Goal: Find specific page/section: Find specific page/section

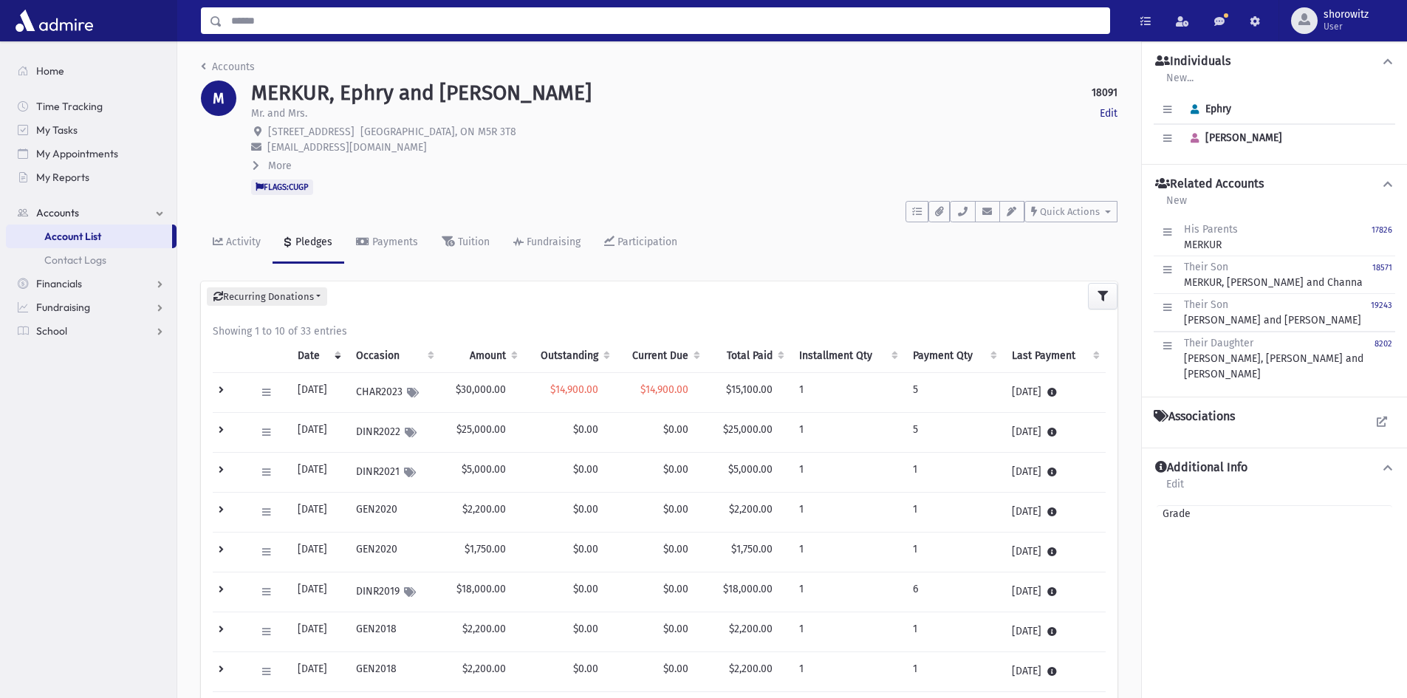
click at [278, 25] on input "Search" at bounding box center [665, 20] width 887 height 27
type input "*****"
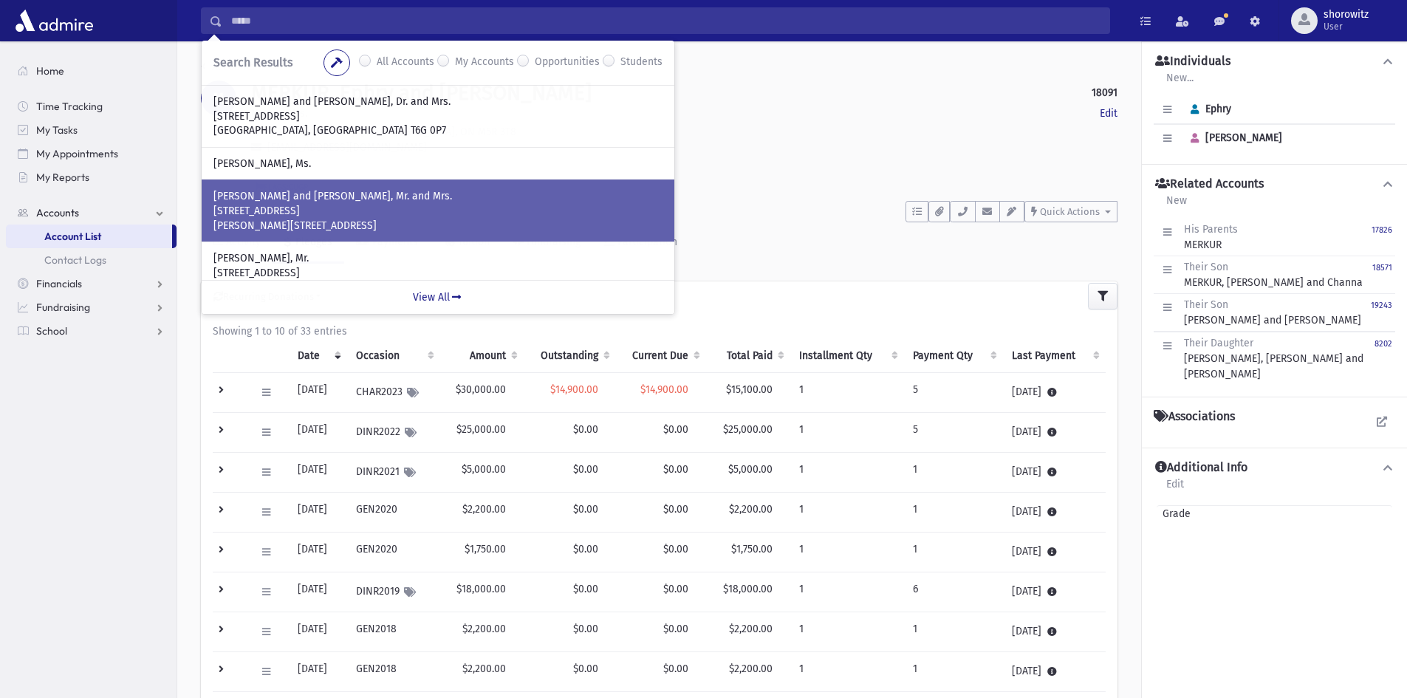
click at [338, 208] on p "[STREET_ADDRESS]" at bounding box center [438, 211] width 449 height 15
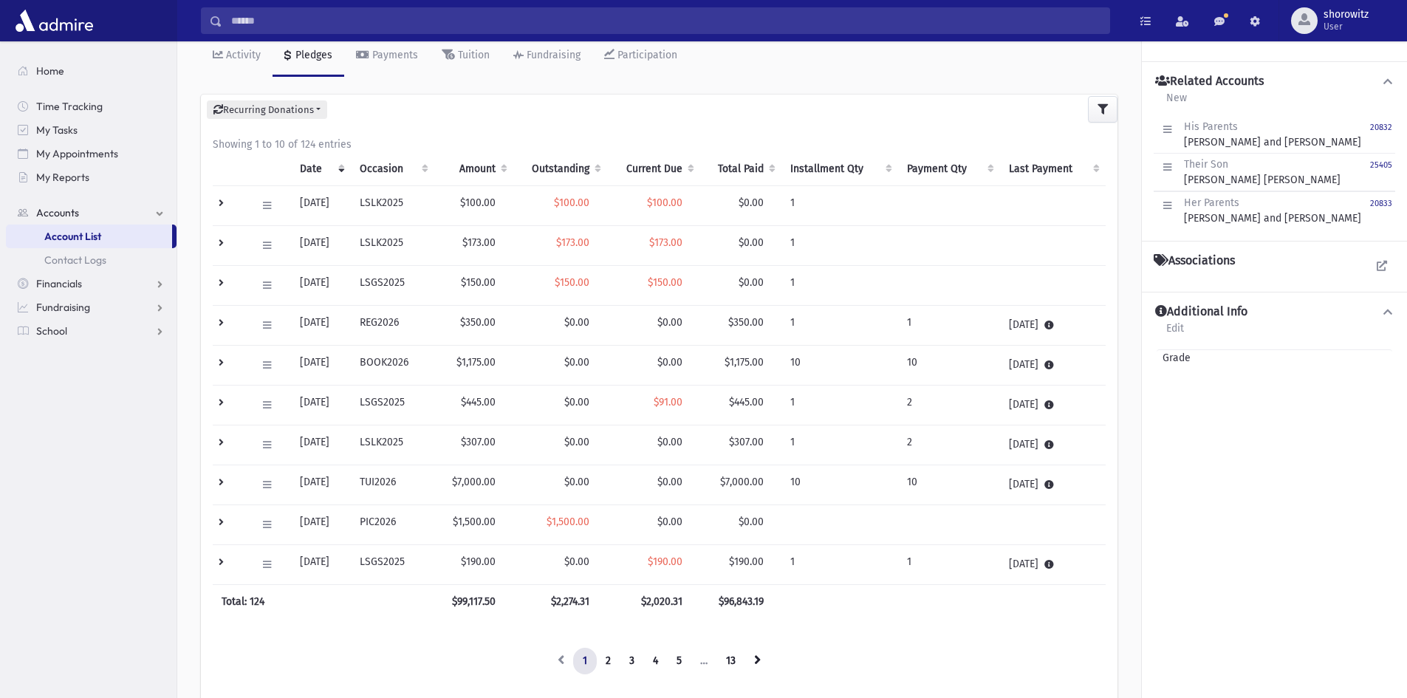
scroll to position [222, 0]
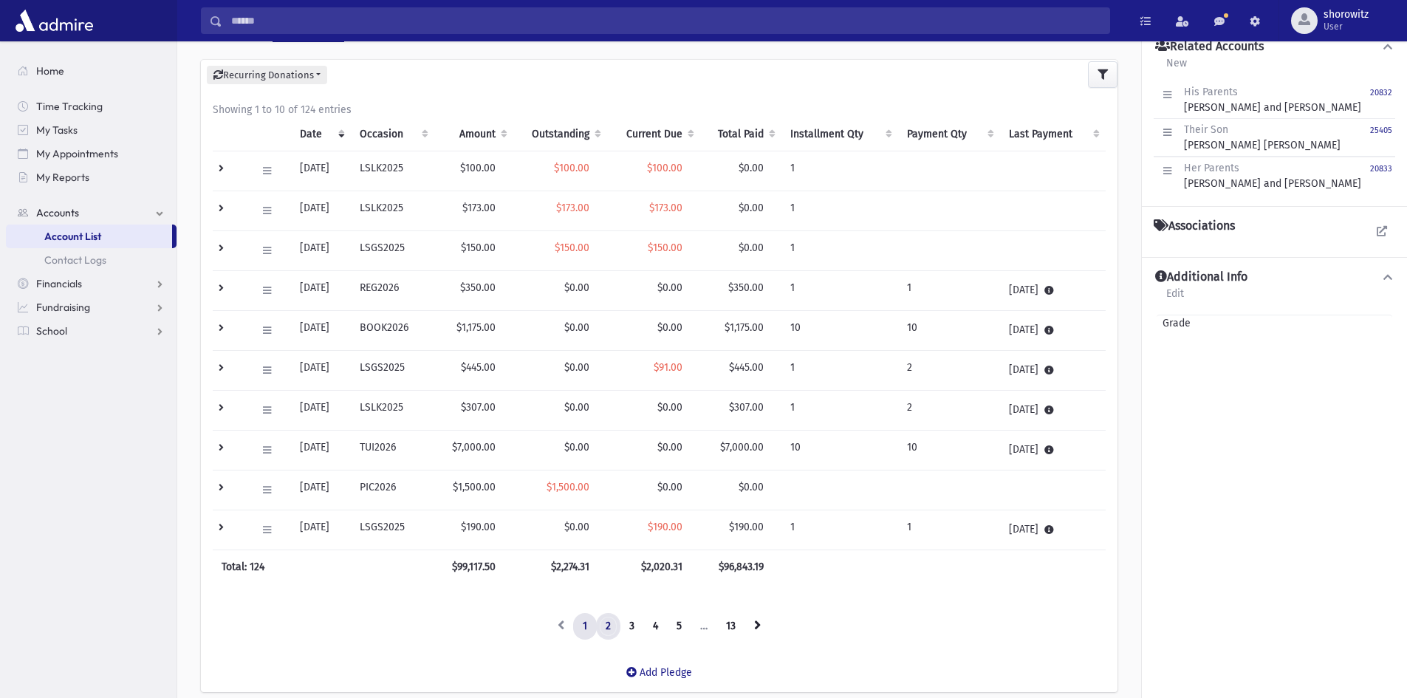
click at [607, 631] on link "2" at bounding box center [608, 626] width 24 height 27
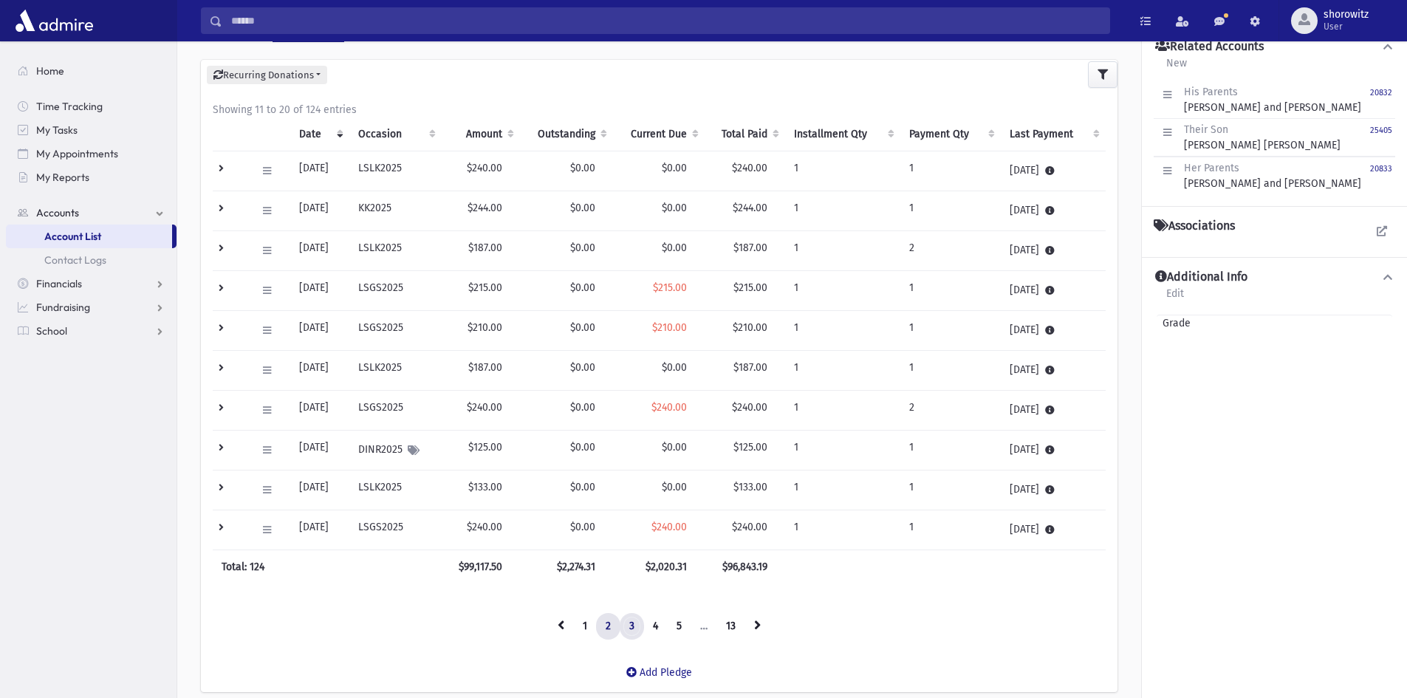
click at [635, 626] on link "3" at bounding box center [632, 626] width 24 height 27
click at [654, 628] on link "4" at bounding box center [655, 626] width 24 height 27
click at [586, 626] on link "1" at bounding box center [585, 626] width 24 height 27
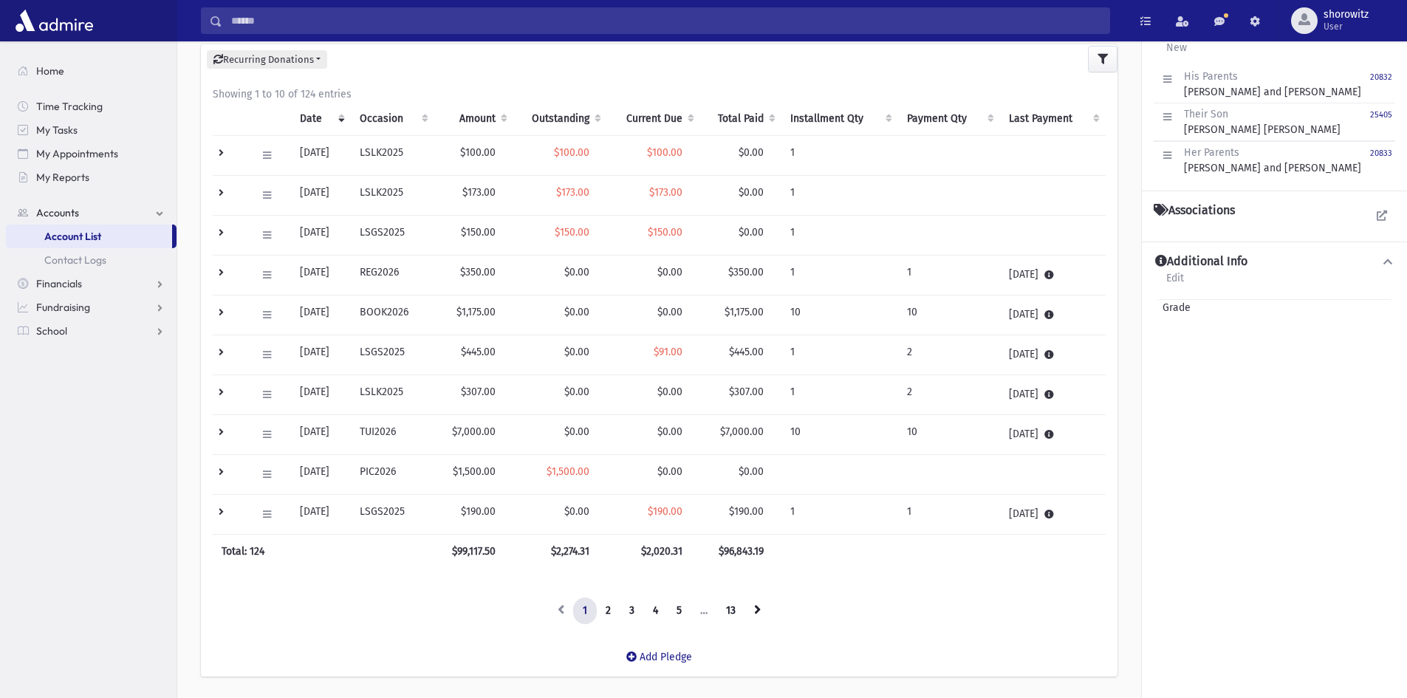
scroll to position [281, 0]
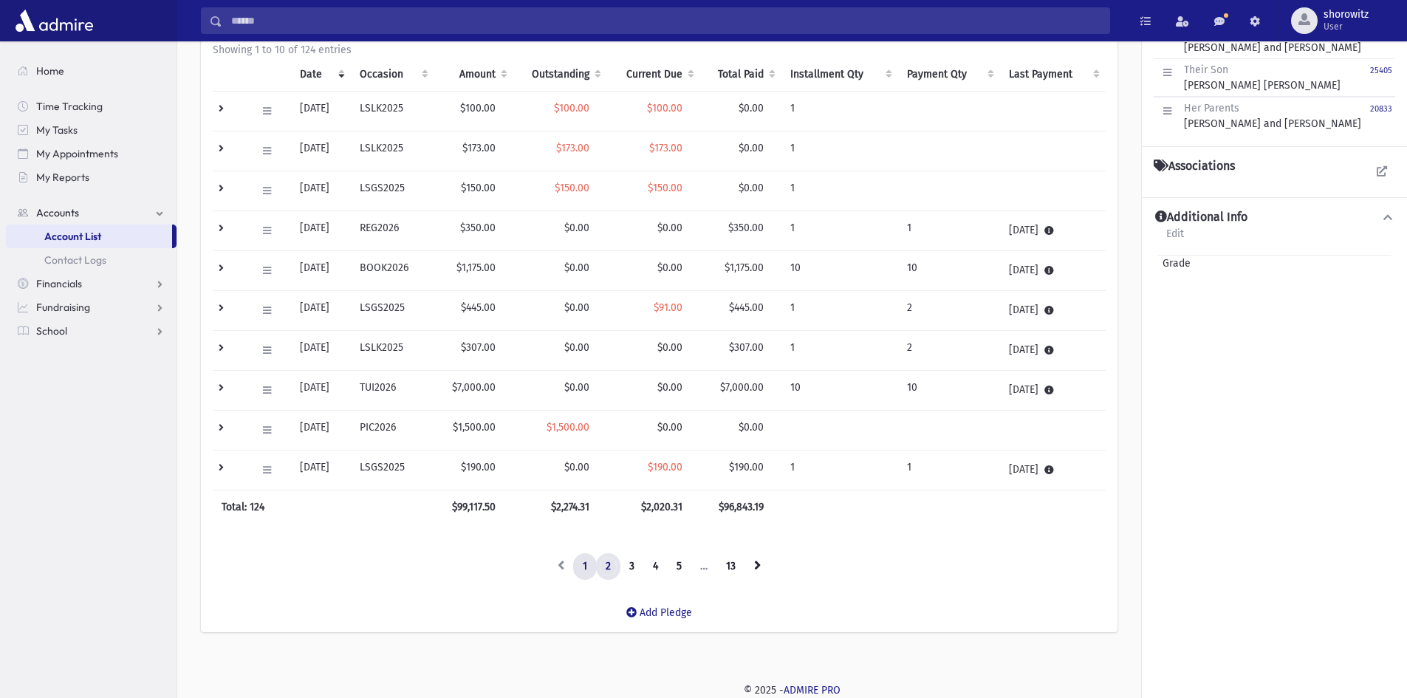
click at [607, 570] on link "2" at bounding box center [608, 566] width 24 height 27
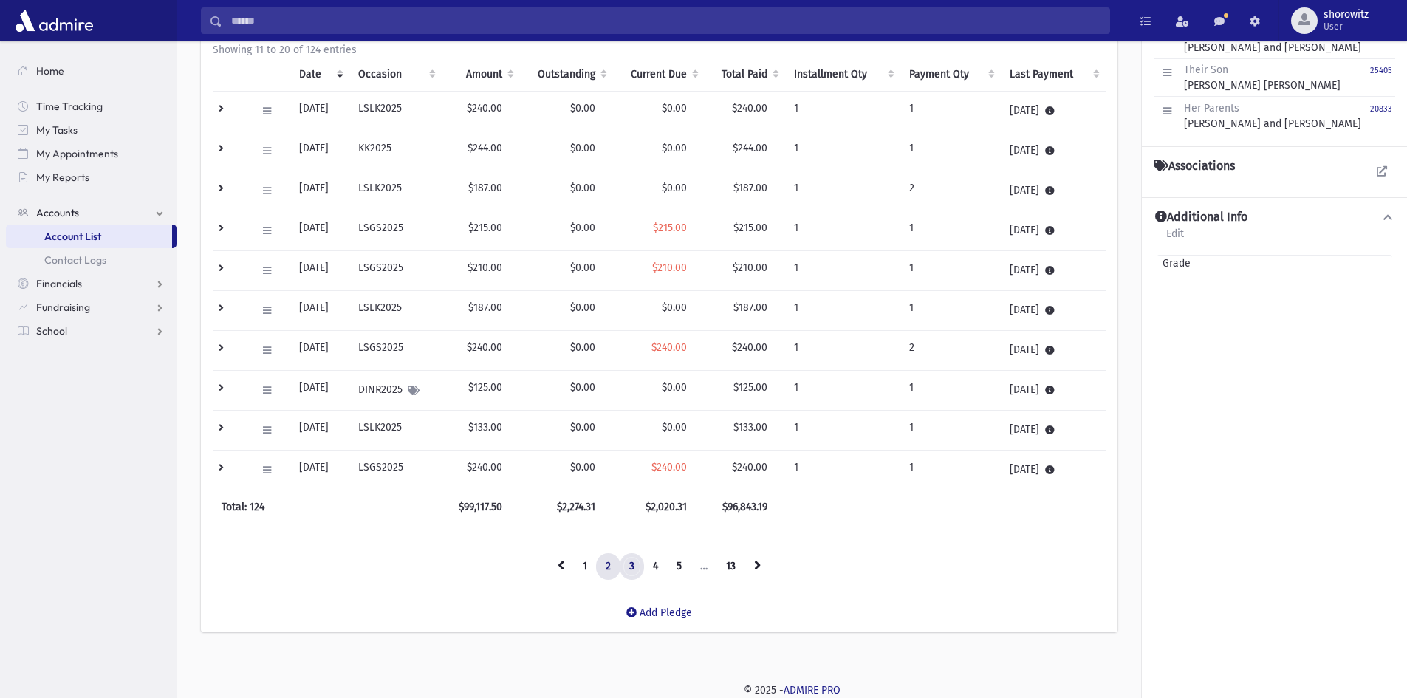
click at [638, 570] on link "3" at bounding box center [632, 566] width 24 height 27
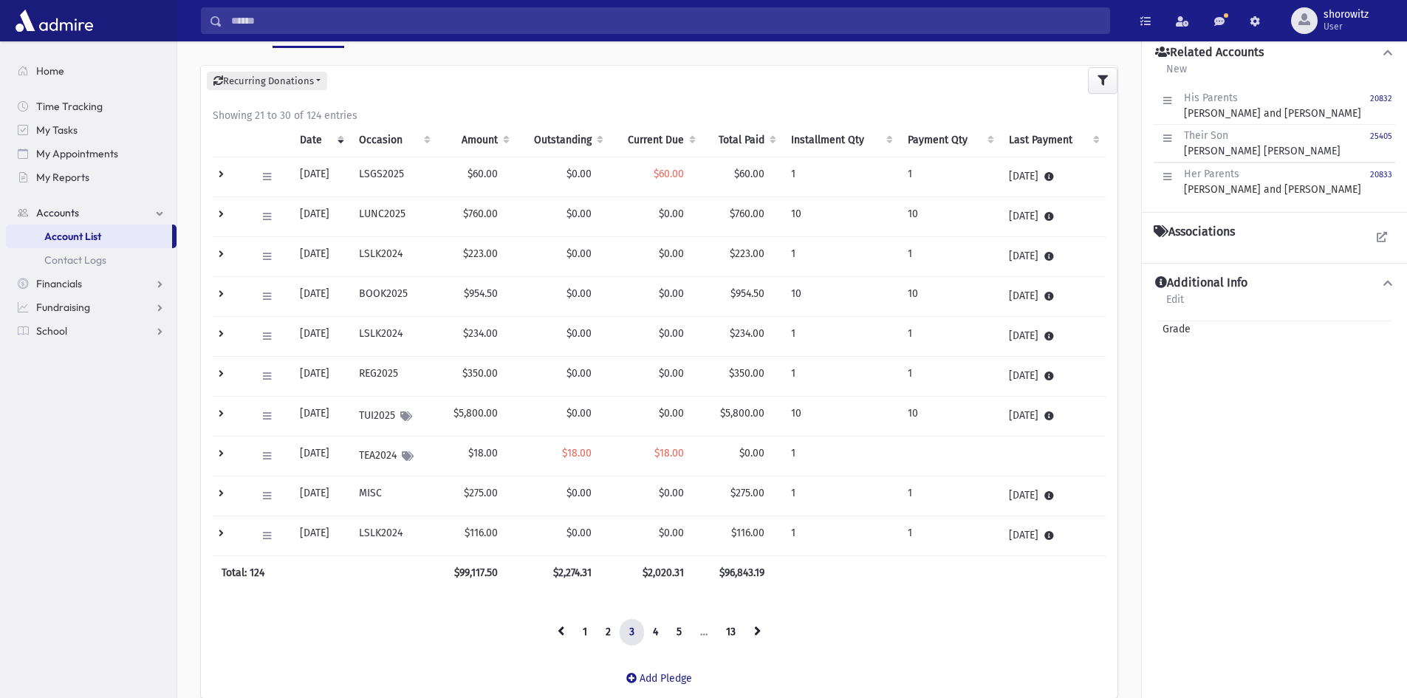
scroll to position [222, 0]
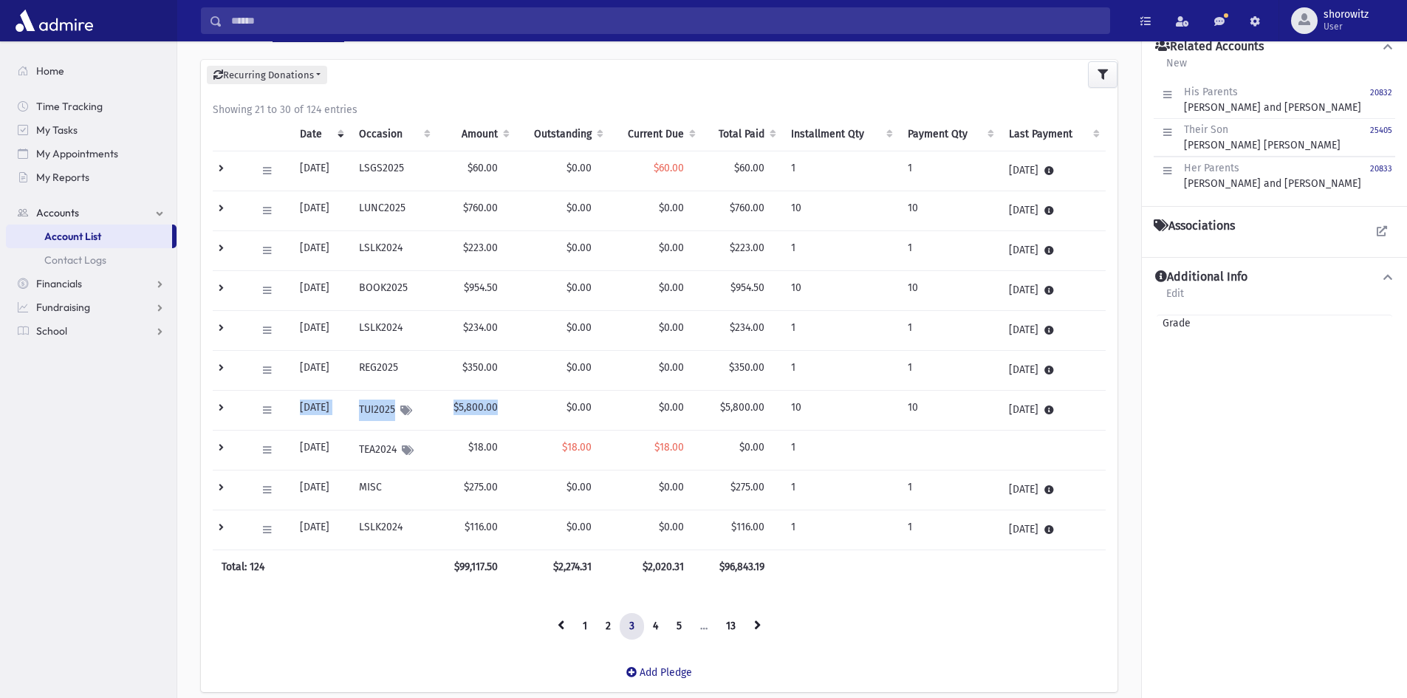
drag, startPoint x: 511, startPoint y: 411, endPoint x: 298, endPoint y: 403, distance: 213.7
click at [298, 403] on tr "Edit Delete New Payment Schedule Payments Delete Scheduled Payments View Applie…" at bounding box center [659, 411] width 893 height 40
click at [603, 629] on link "2" at bounding box center [608, 626] width 24 height 27
click at [590, 626] on link "1" at bounding box center [585, 626] width 24 height 27
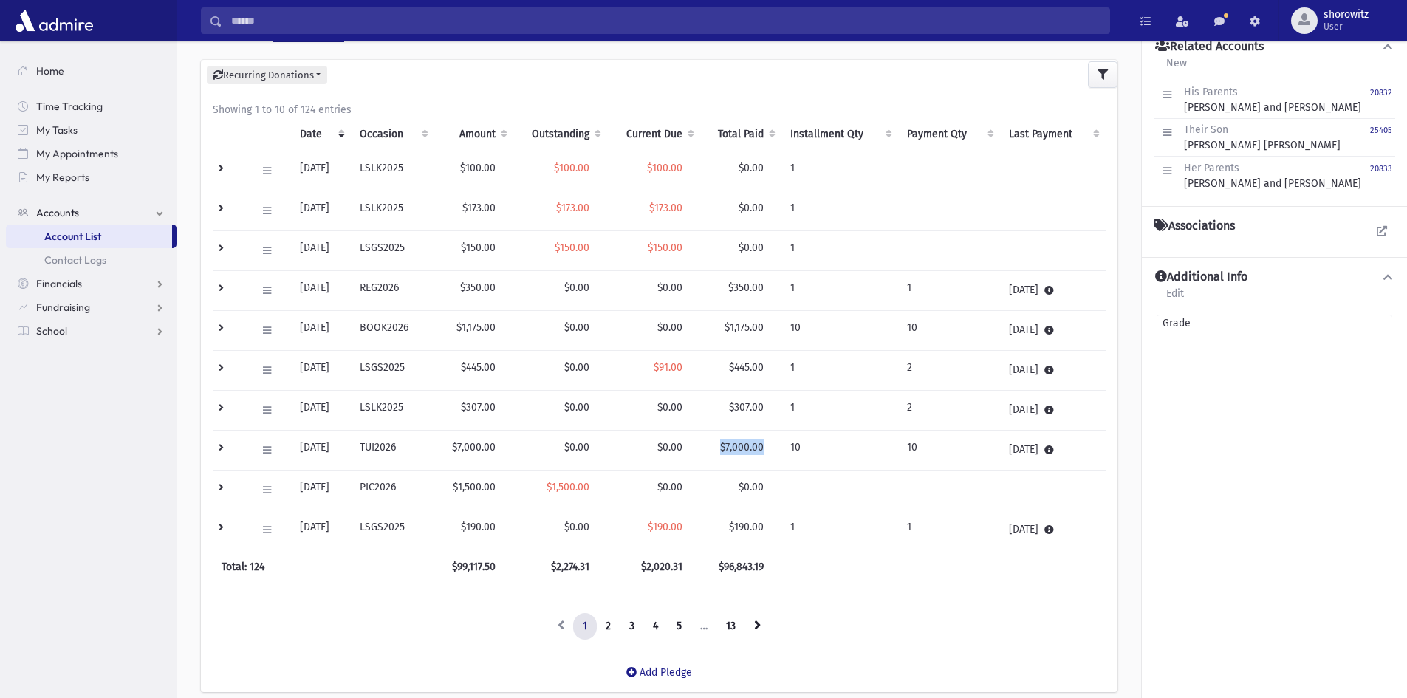
drag, startPoint x: 771, startPoint y: 447, endPoint x: 724, endPoint y: 451, distance: 47.4
click at [727, 450] on td "$7,000.00" at bounding box center [740, 451] width 81 height 40
click at [612, 626] on link "2" at bounding box center [608, 626] width 24 height 27
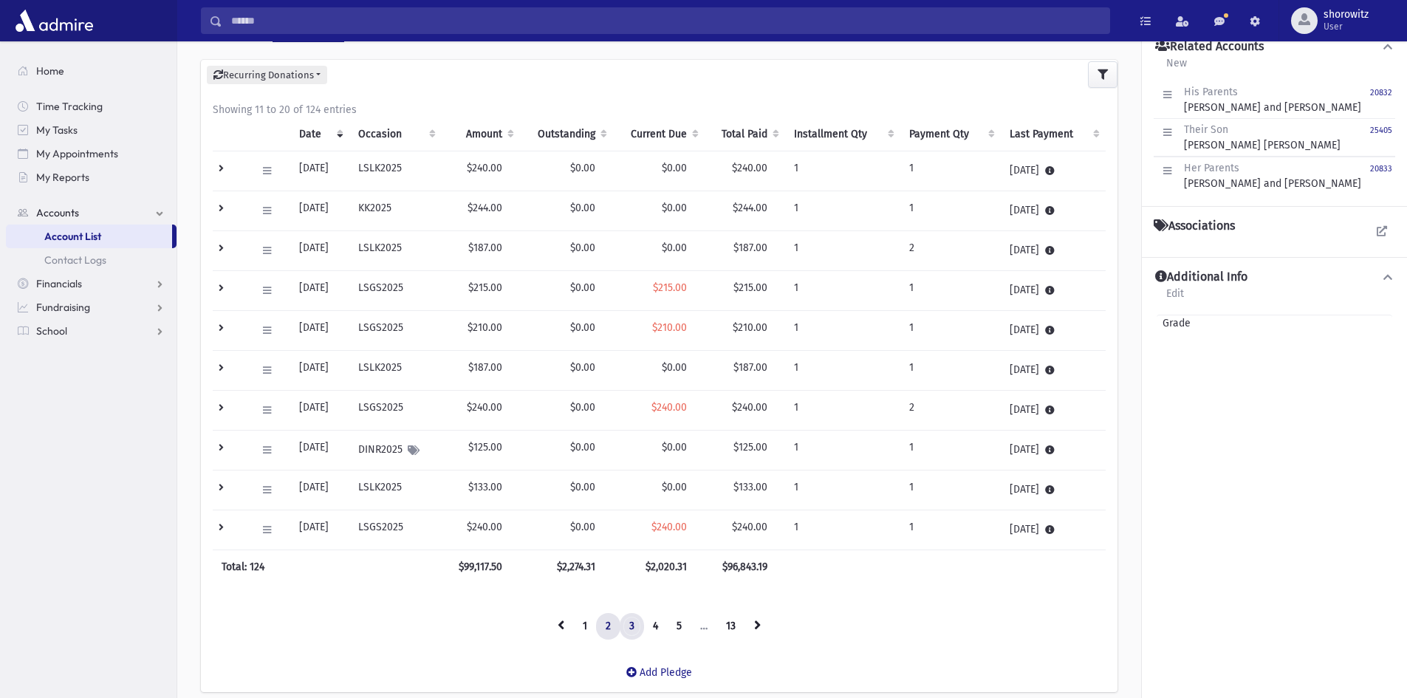
click at [632, 630] on link "3" at bounding box center [632, 626] width 24 height 27
click at [218, 166] on td at bounding box center [230, 171] width 35 height 40
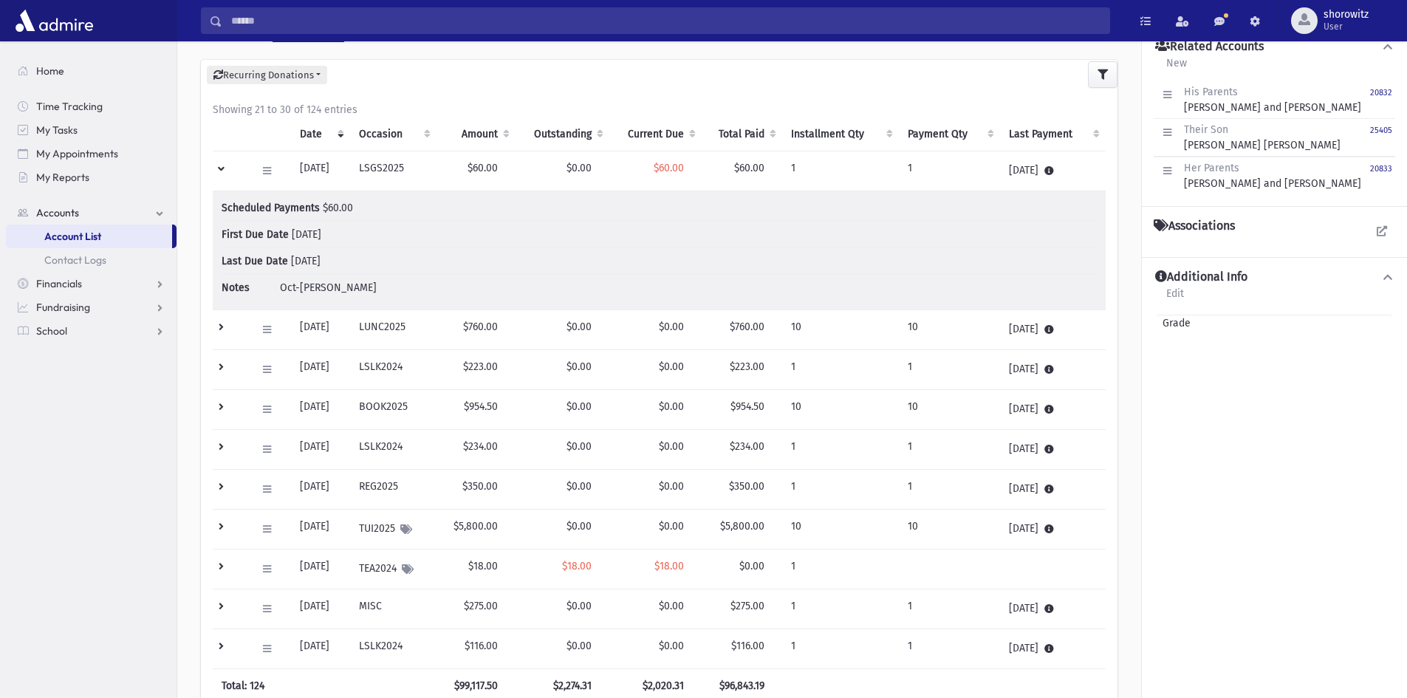
click at [217, 167] on td at bounding box center [230, 171] width 35 height 40
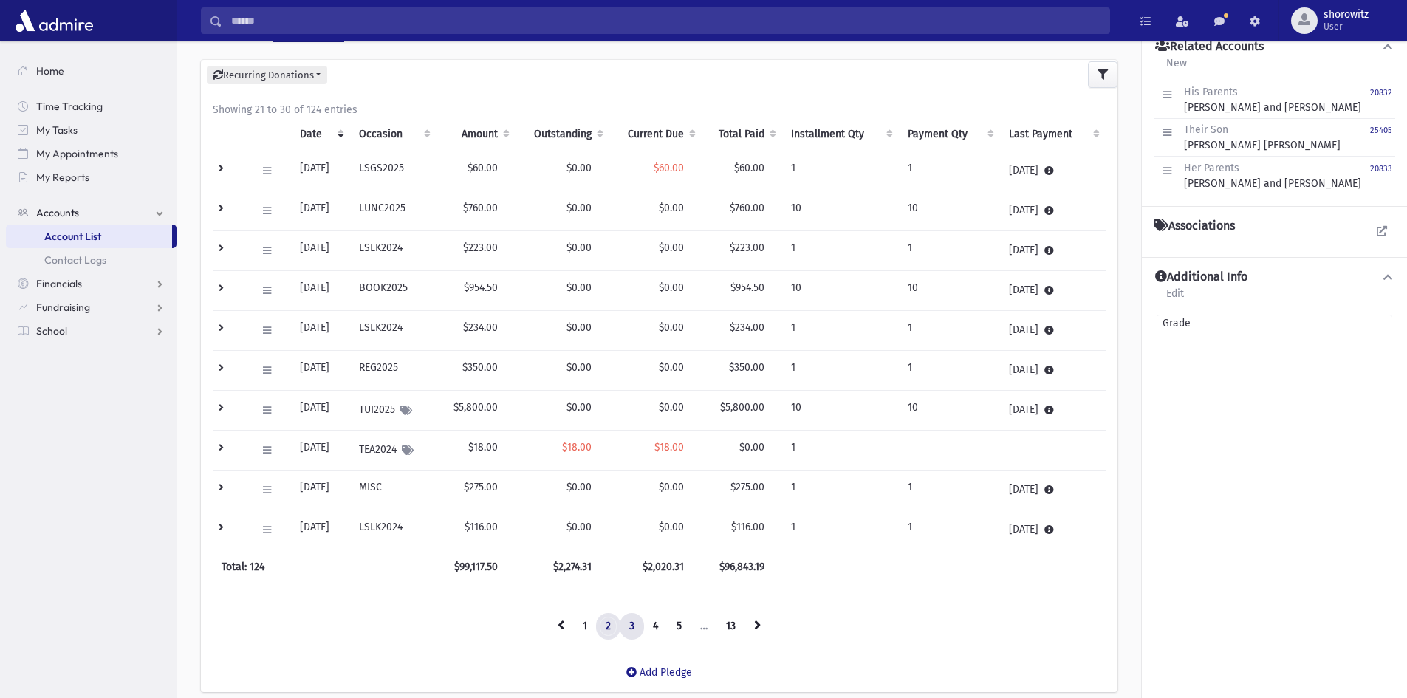
click at [607, 624] on link "2" at bounding box center [608, 626] width 24 height 27
click at [225, 527] on td at bounding box center [230, 530] width 35 height 40
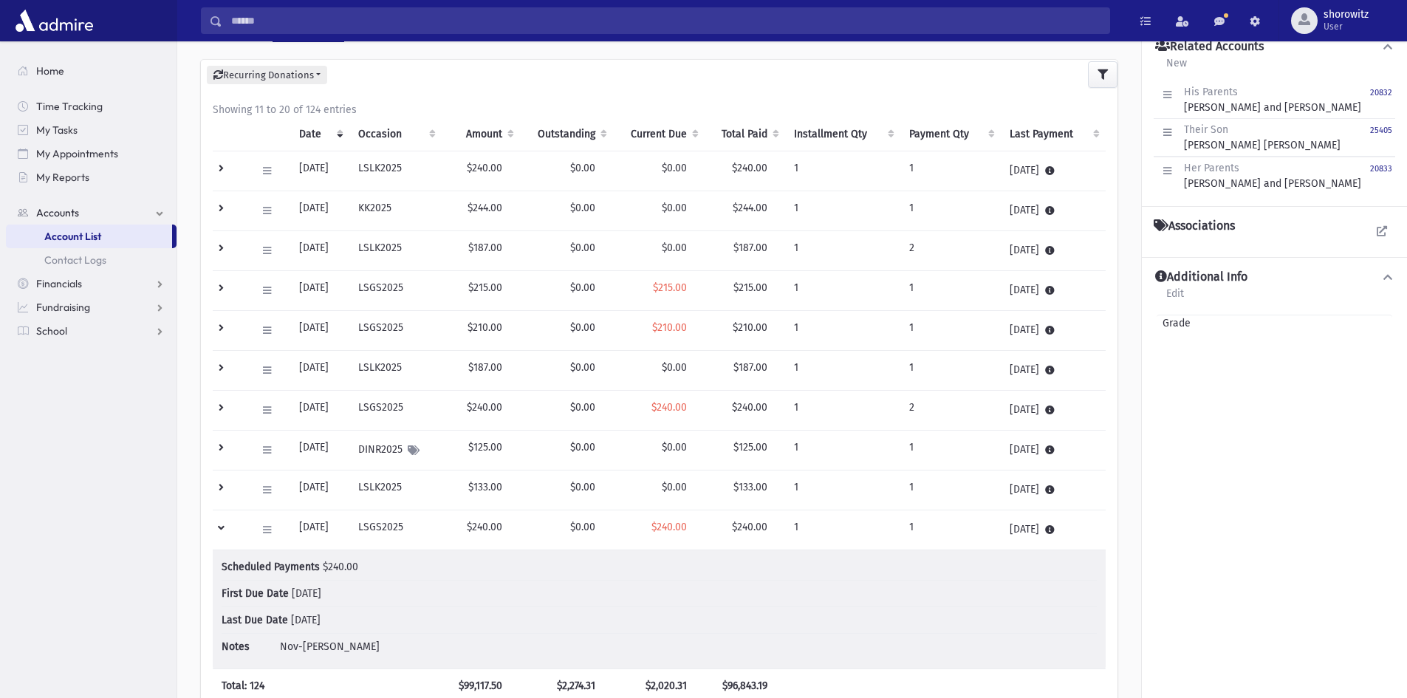
click at [222, 526] on td at bounding box center [230, 530] width 35 height 40
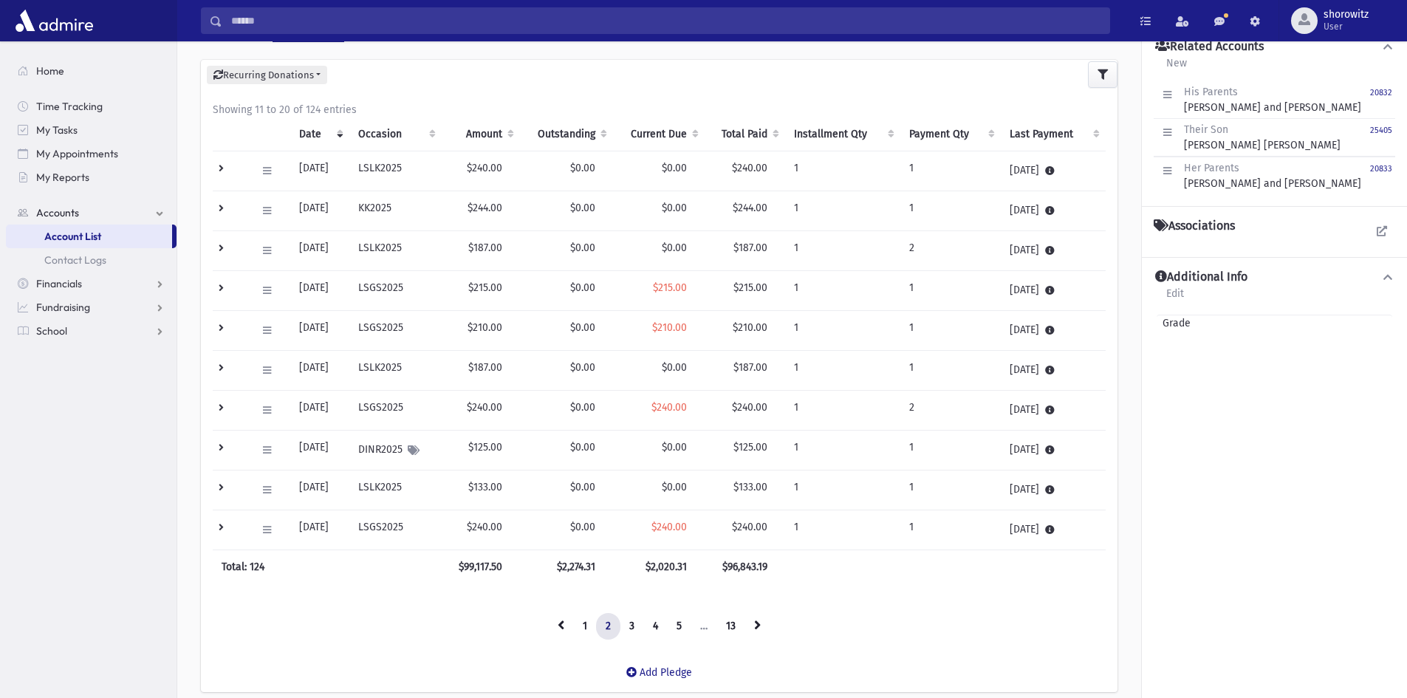
click at [225, 410] on td at bounding box center [230, 411] width 35 height 40
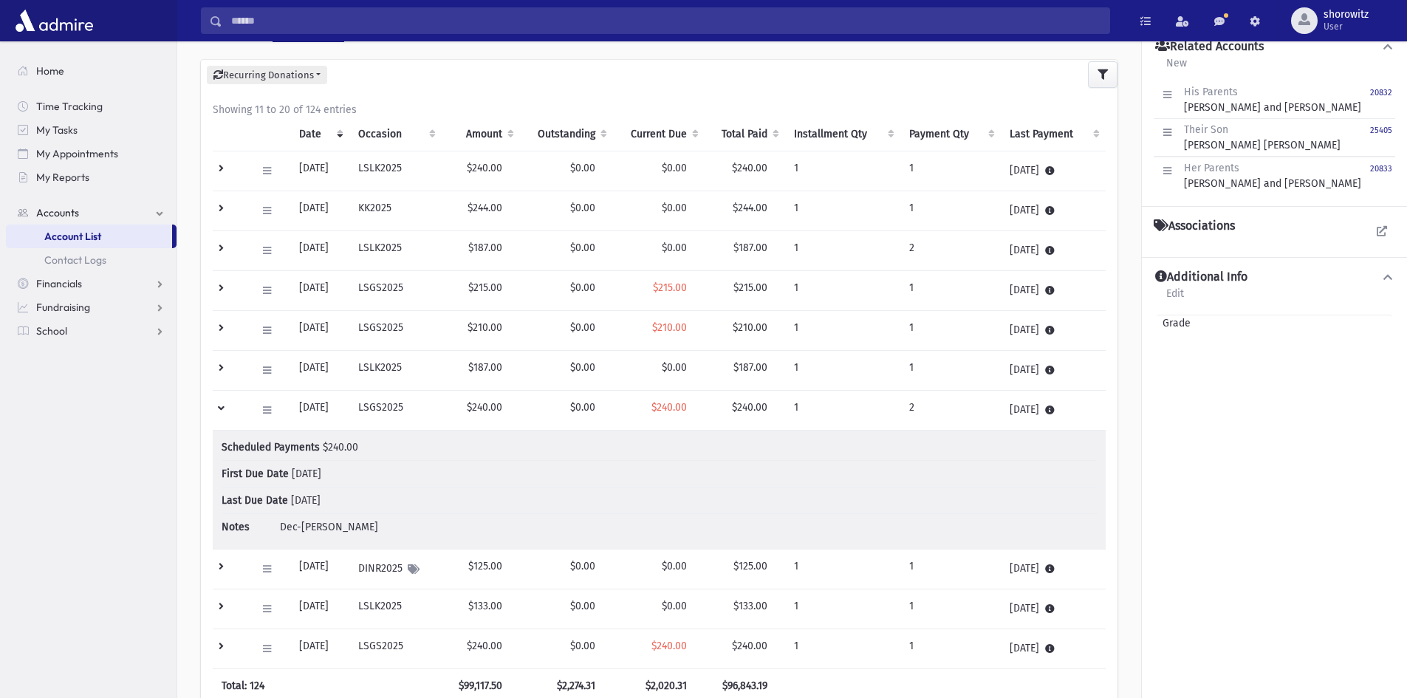
click at [225, 410] on td at bounding box center [230, 411] width 35 height 40
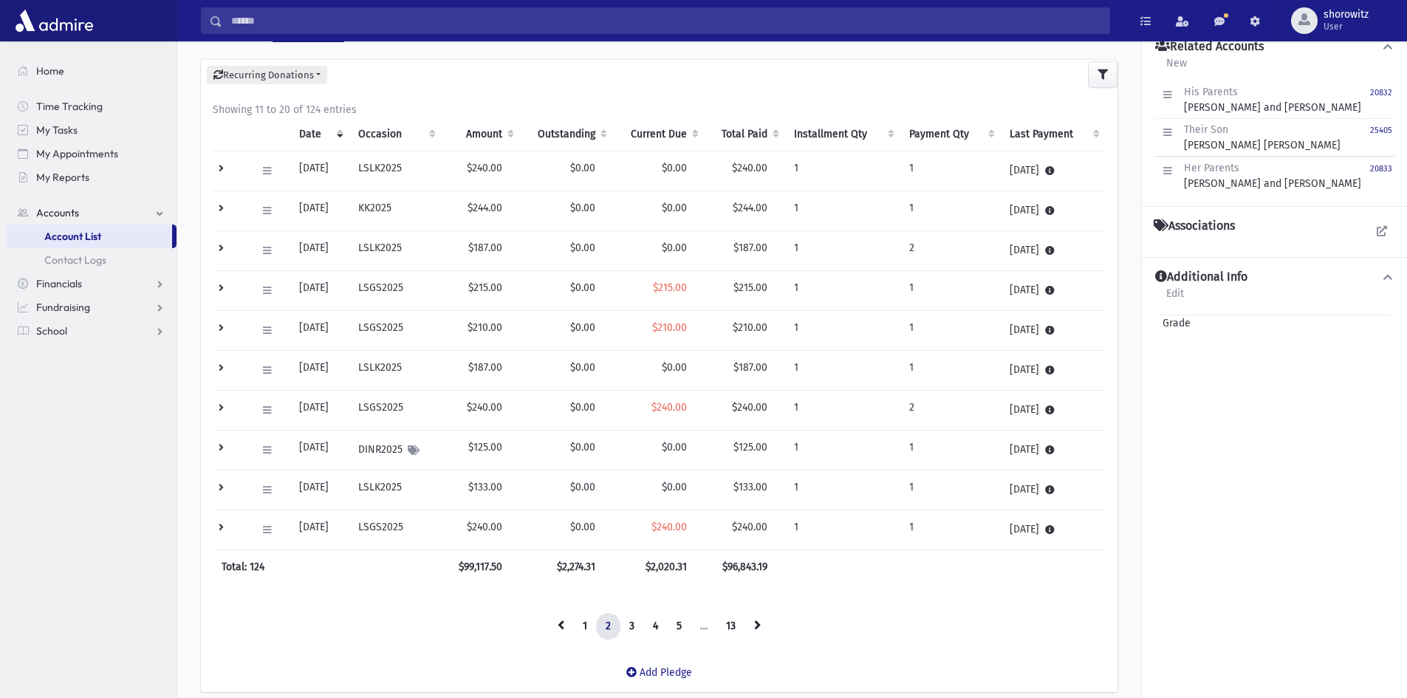
click at [219, 327] on td at bounding box center [230, 331] width 35 height 40
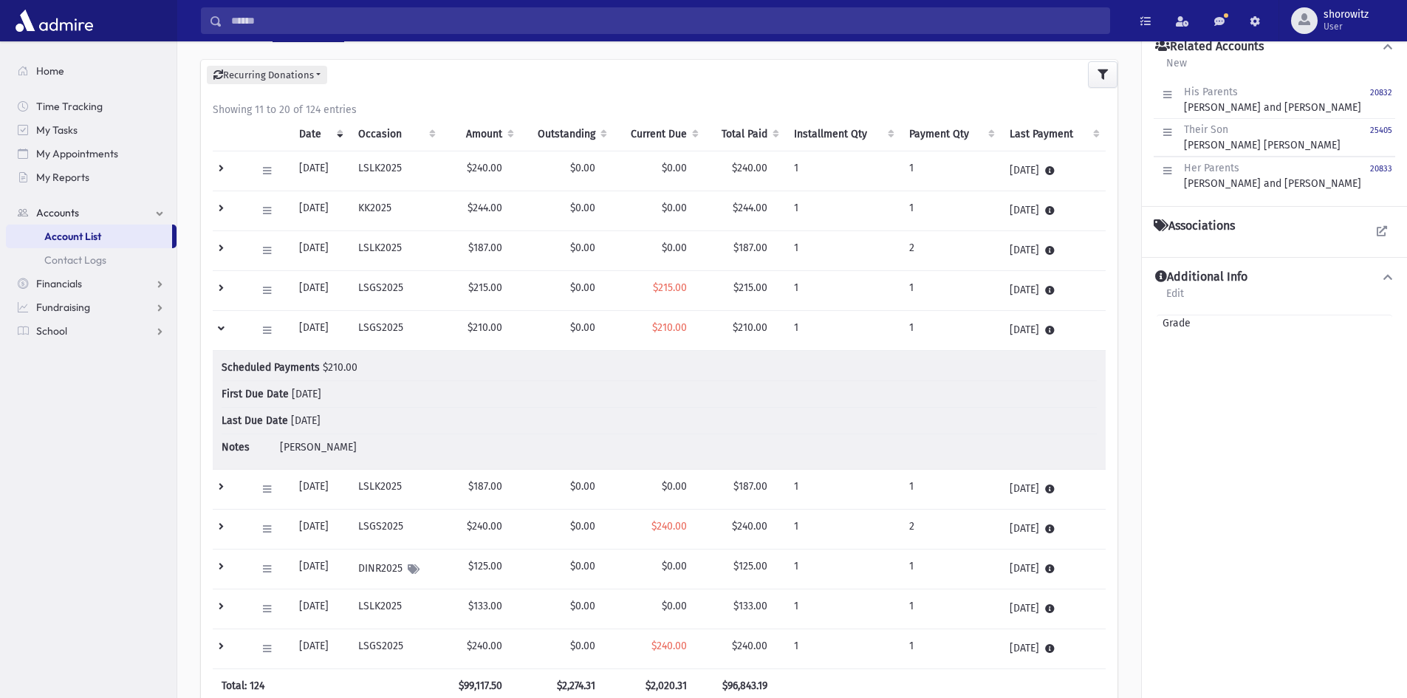
click at [223, 328] on td at bounding box center [230, 331] width 35 height 40
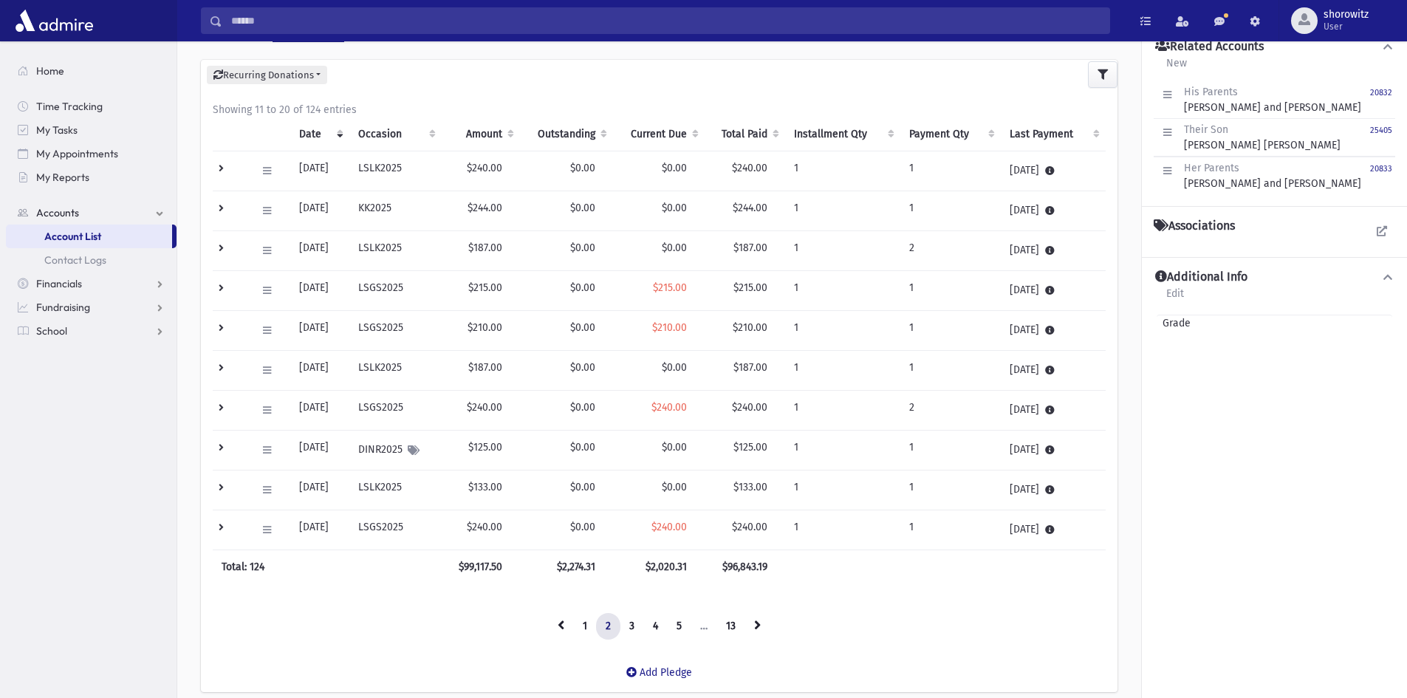
click at [224, 283] on td at bounding box center [230, 291] width 35 height 40
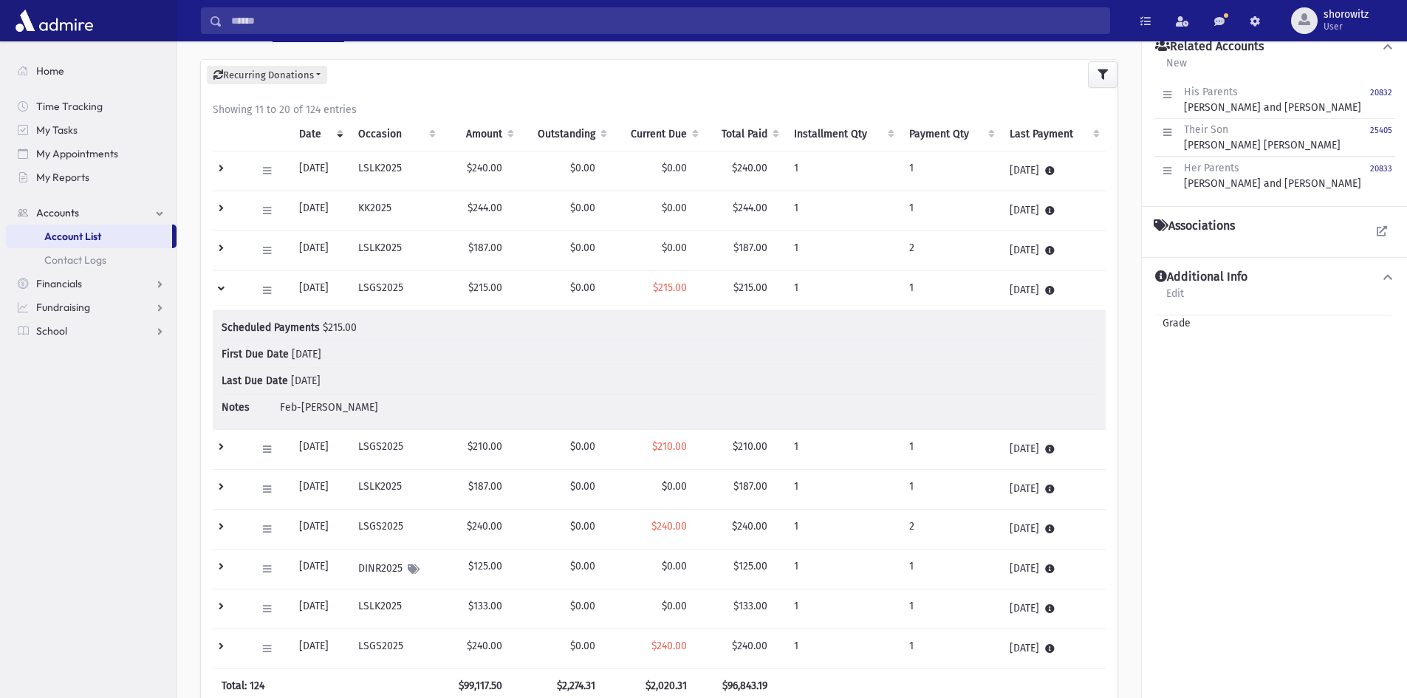
click at [219, 284] on td at bounding box center [230, 291] width 35 height 40
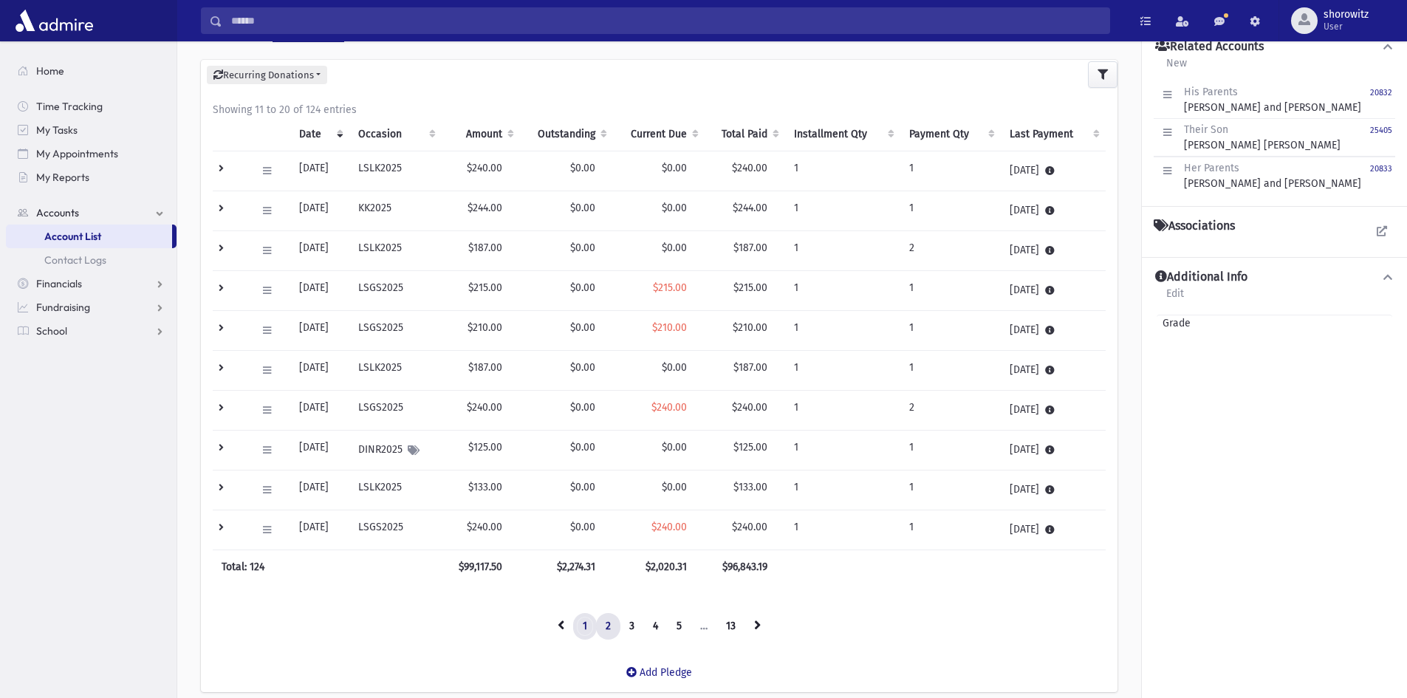
click at [588, 625] on link "1" at bounding box center [585, 626] width 24 height 27
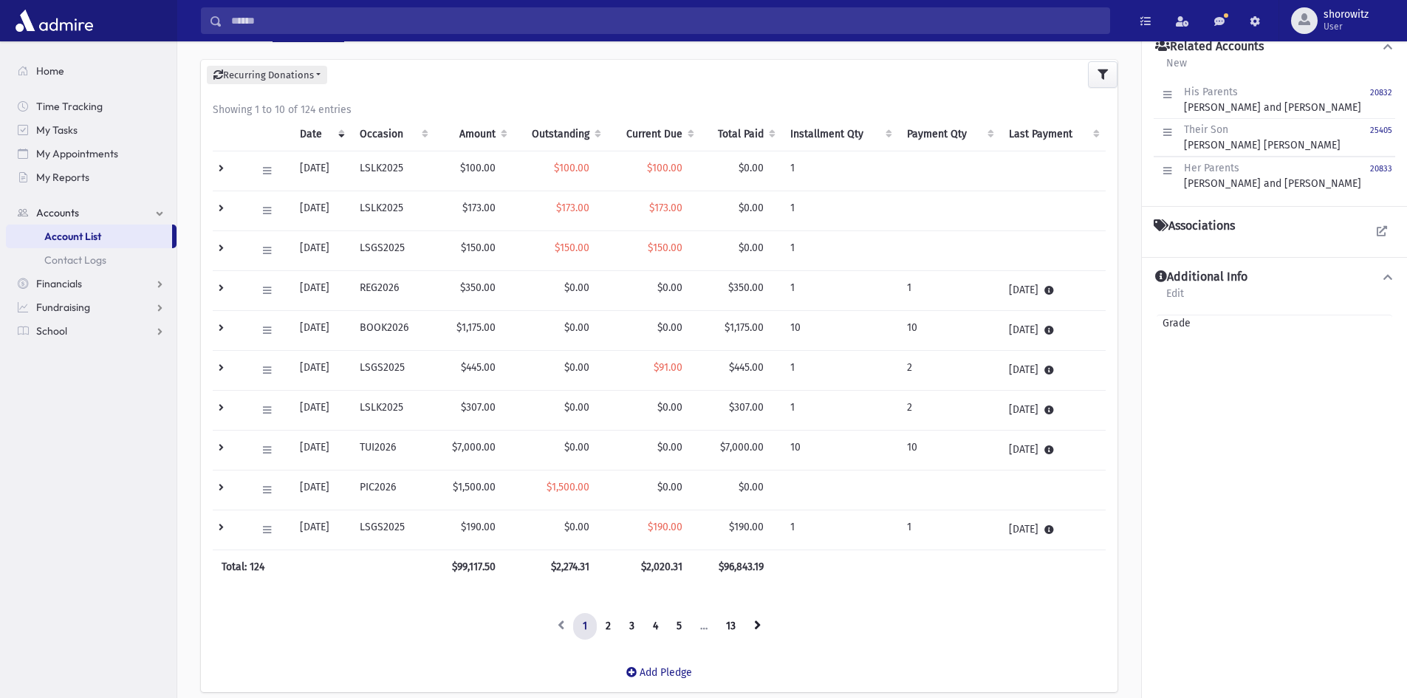
click at [219, 524] on td at bounding box center [230, 530] width 35 height 40
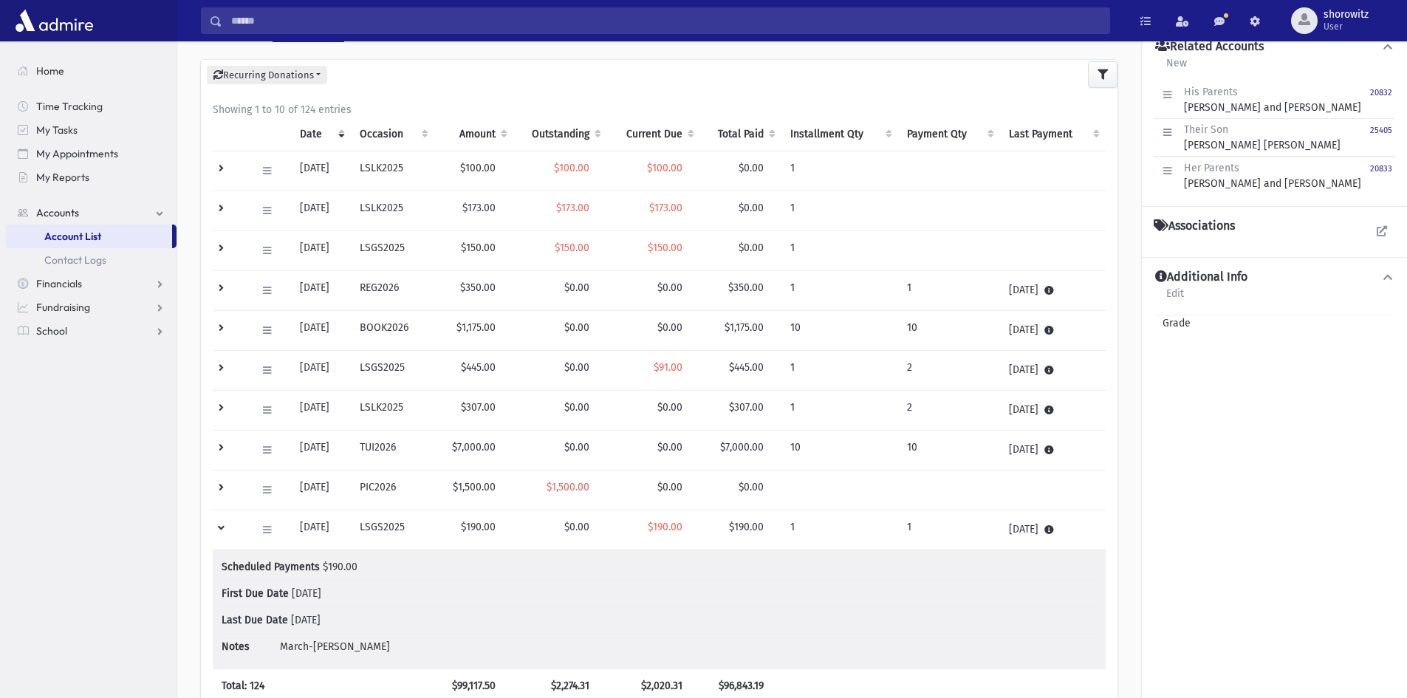
click at [219, 524] on td at bounding box center [230, 530] width 35 height 40
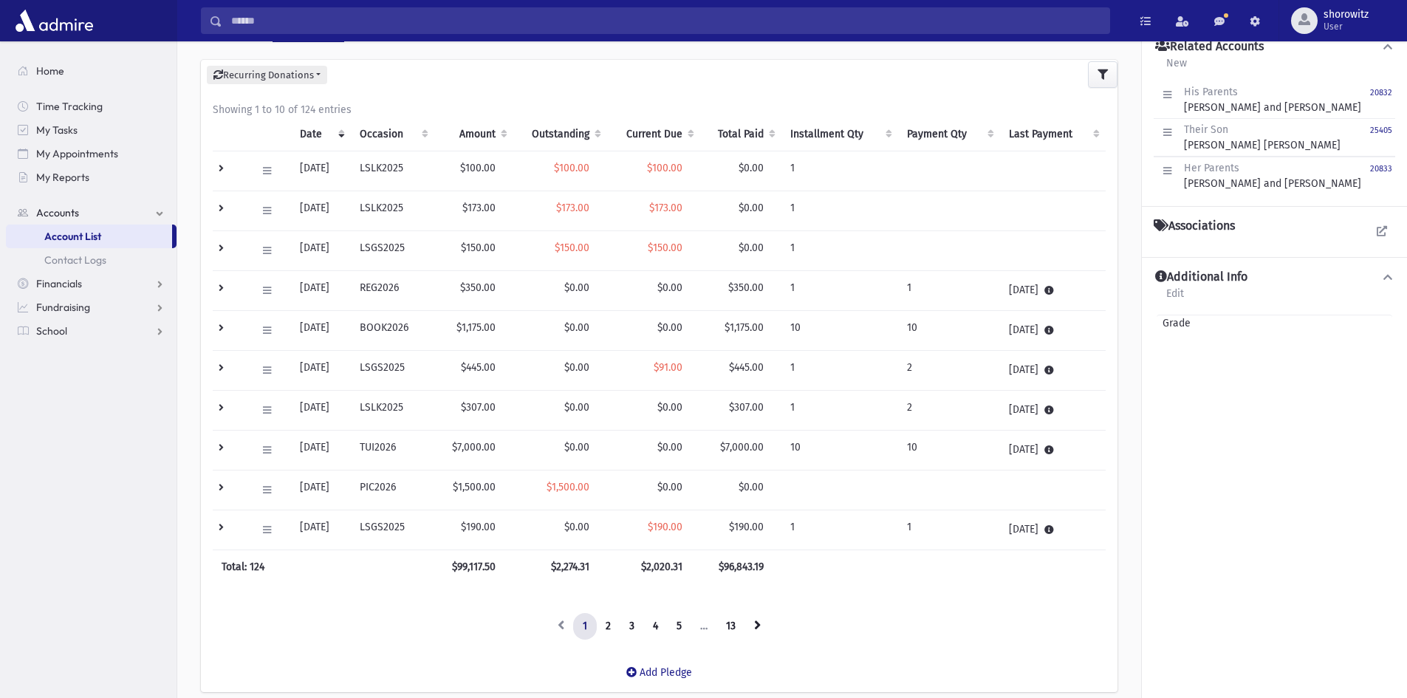
click at [219, 368] on td at bounding box center [230, 371] width 35 height 40
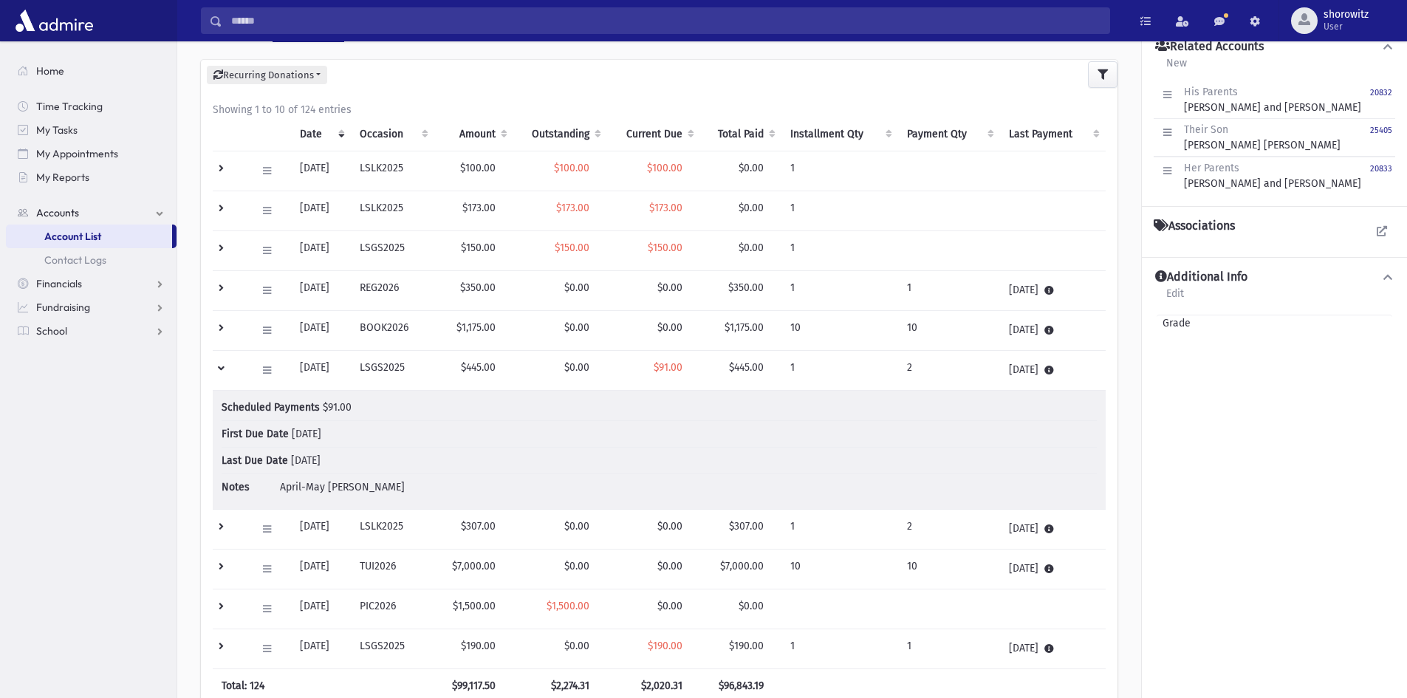
click at [219, 369] on td at bounding box center [230, 371] width 35 height 40
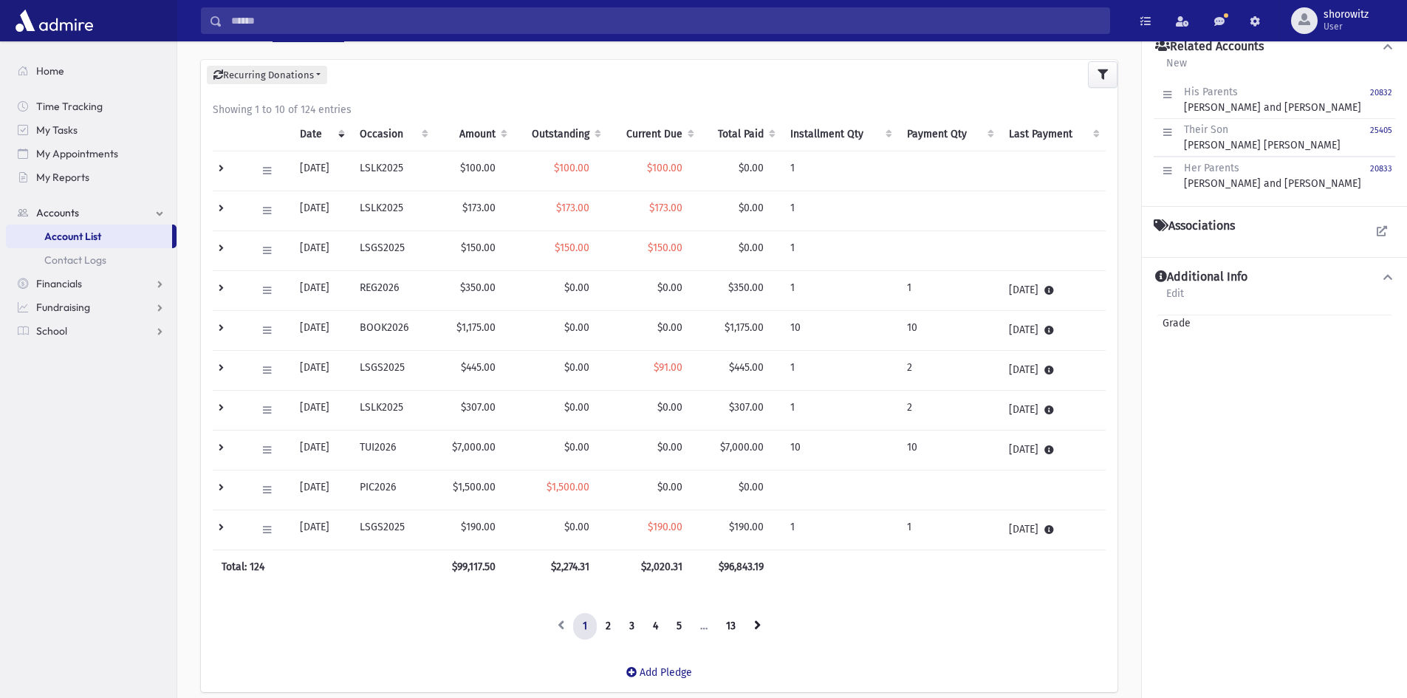
click at [225, 248] on td at bounding box center [230, 251] width 35 height 40
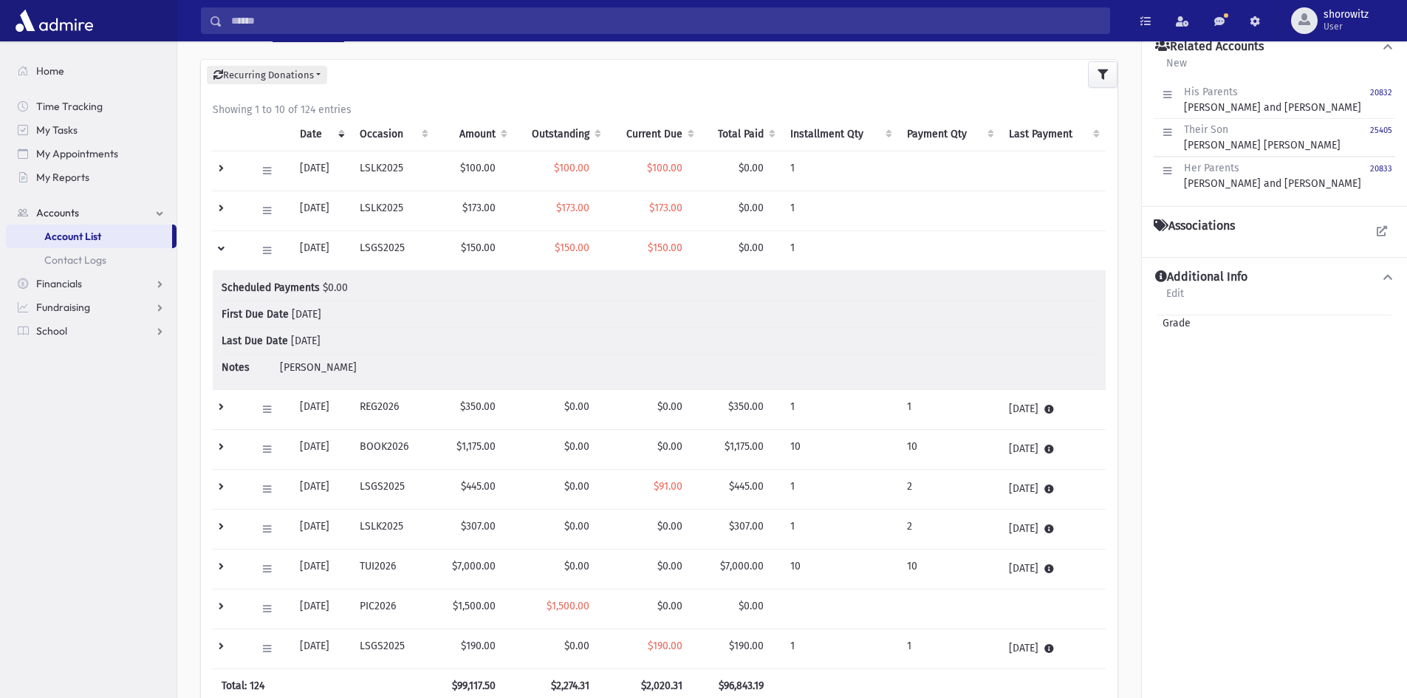
click at [224, 249] on td at bounding box center [230, 251] width 35 height 40
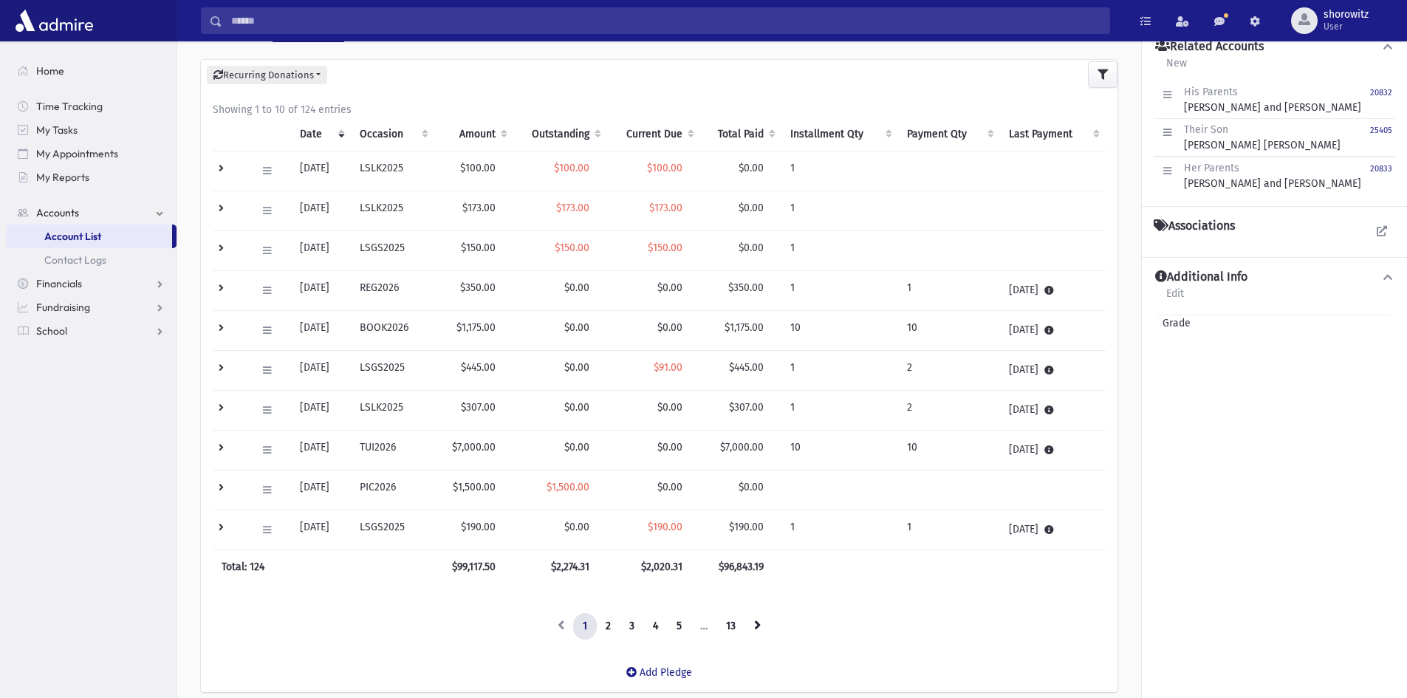
click at [219, 204] on td at bounding box center [230, 211] width 35 height 40
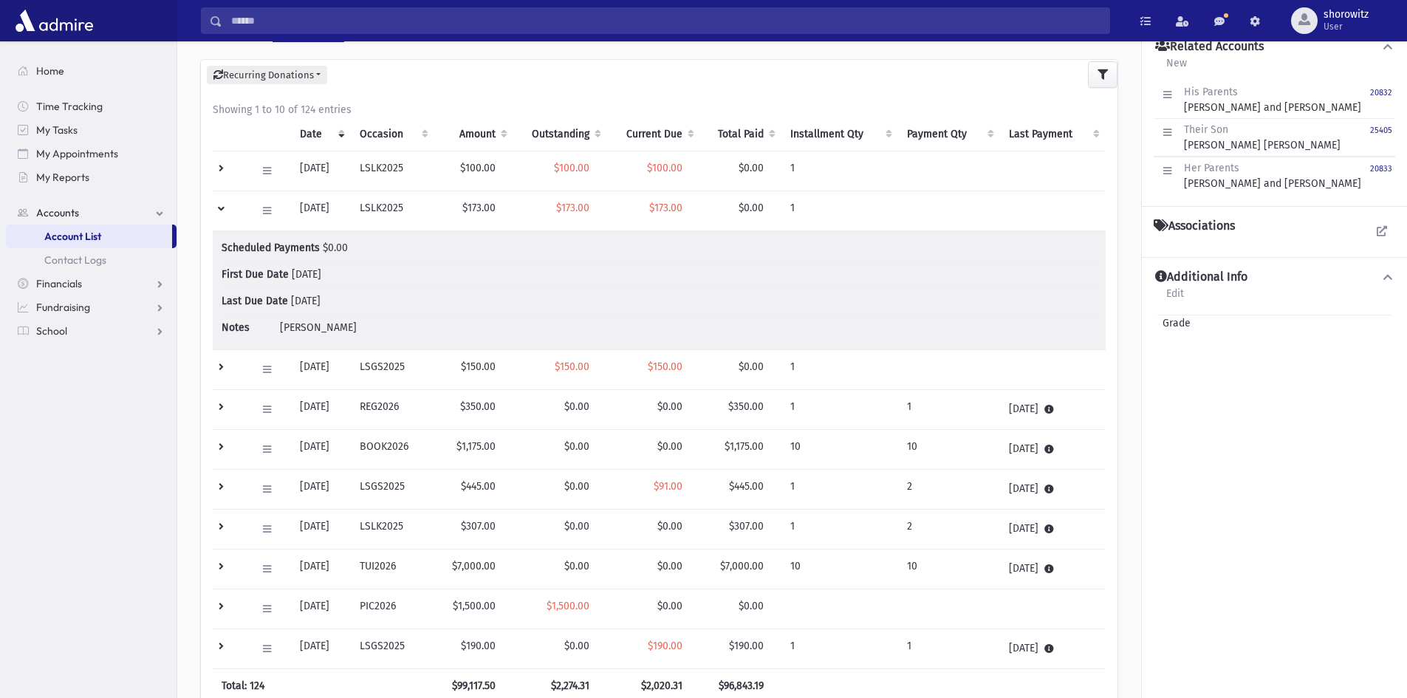
click at [221, 209] on td at bounding box center [230, 211] width 35 height 40
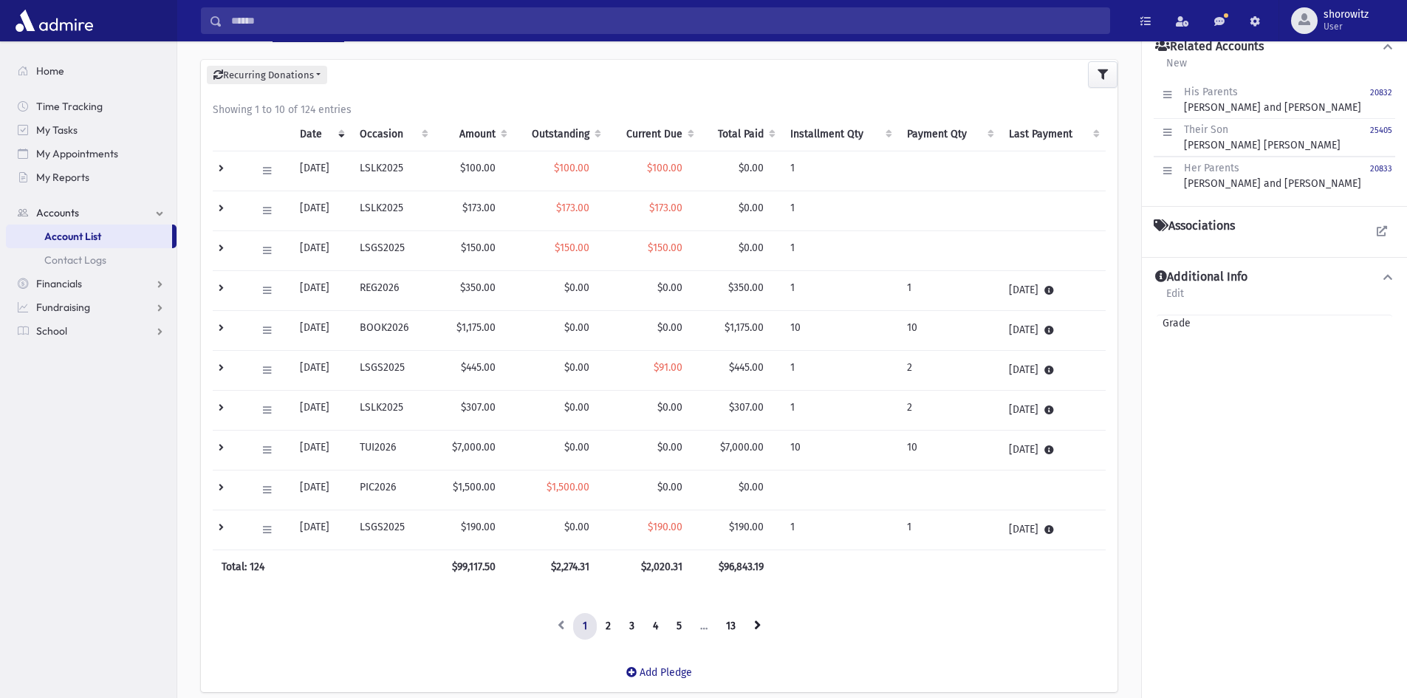
click at [222, 168] on td at bounding box center [230, 171] width 35 height 40
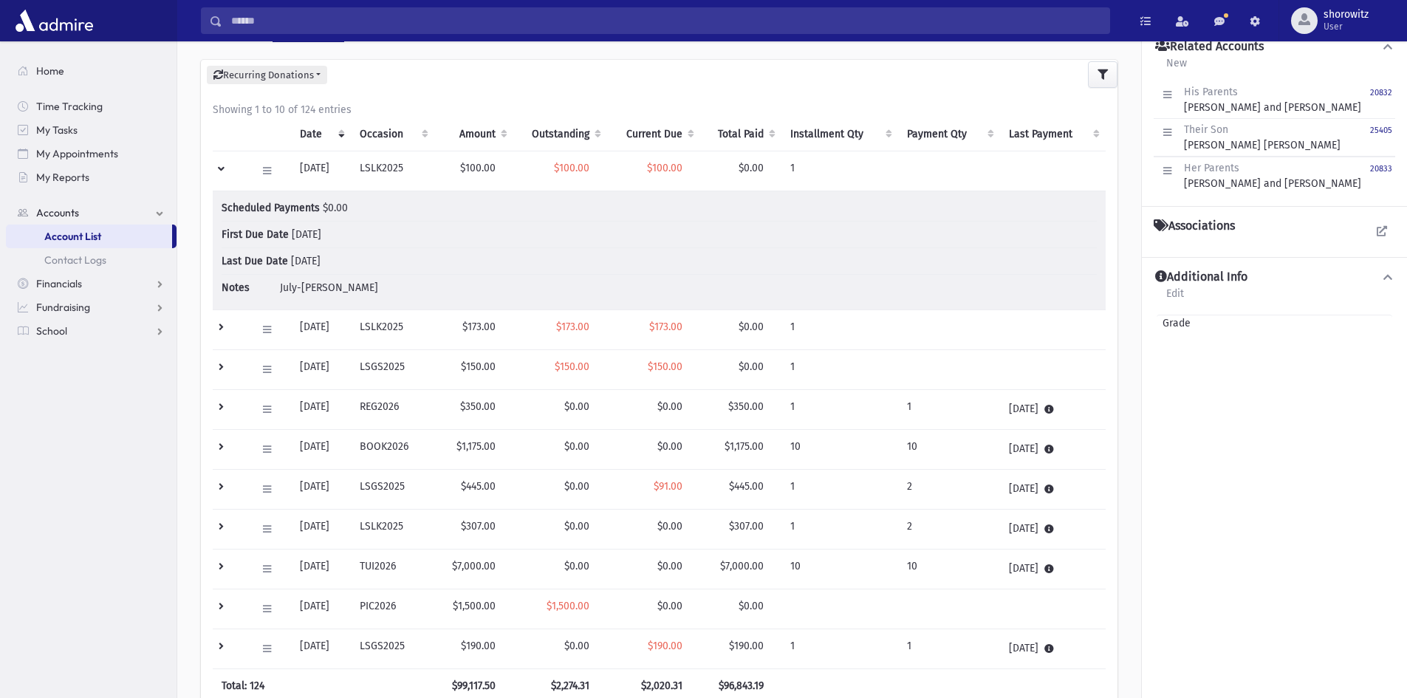
click at [221, 173] on td at bounding box center [230, 171] width 35 height 40
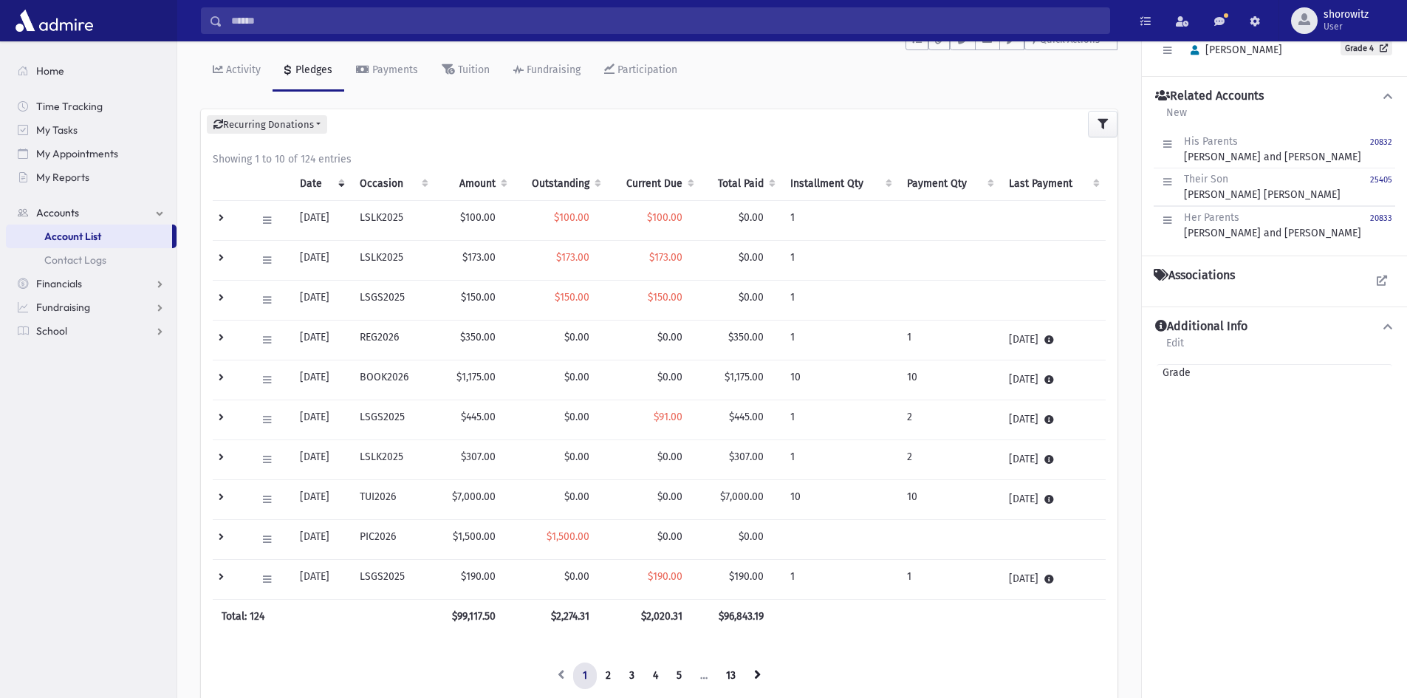
scroll to position [148, 0]
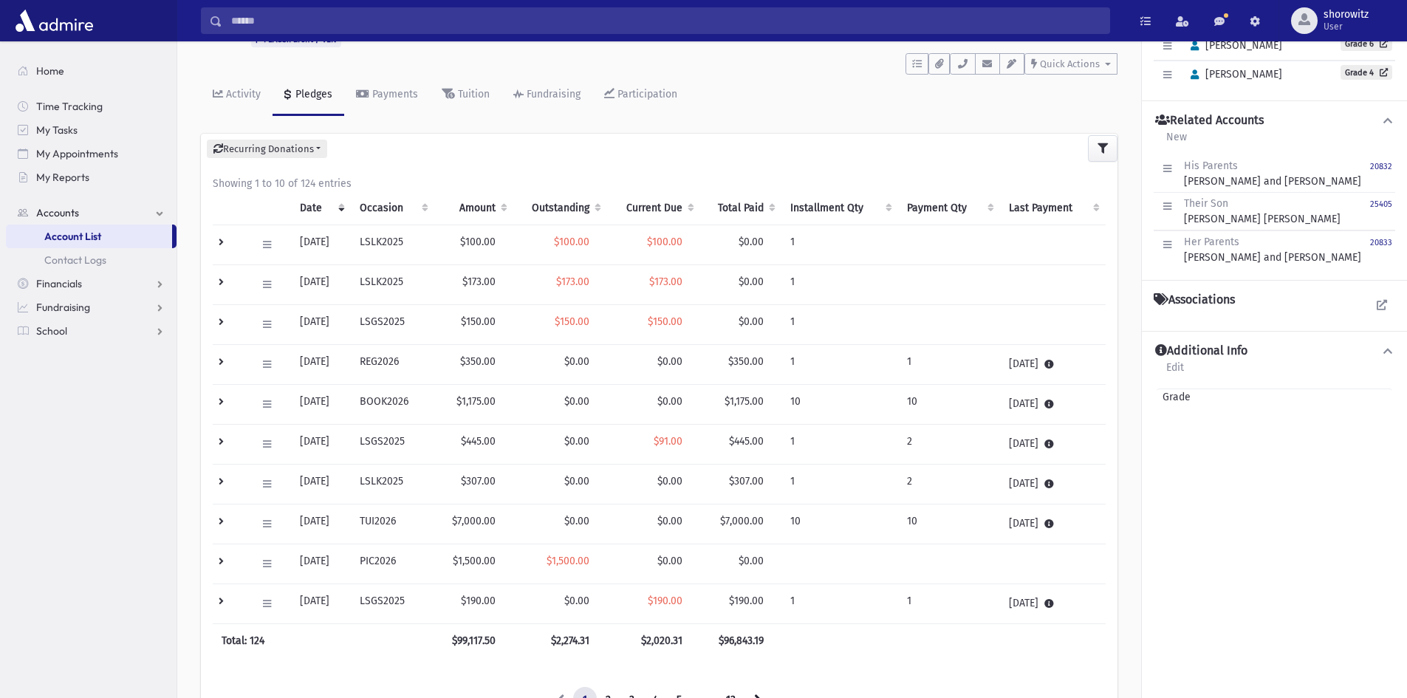
click at [218, 479] on td at bounding box center [230, 485] width 35 height 40
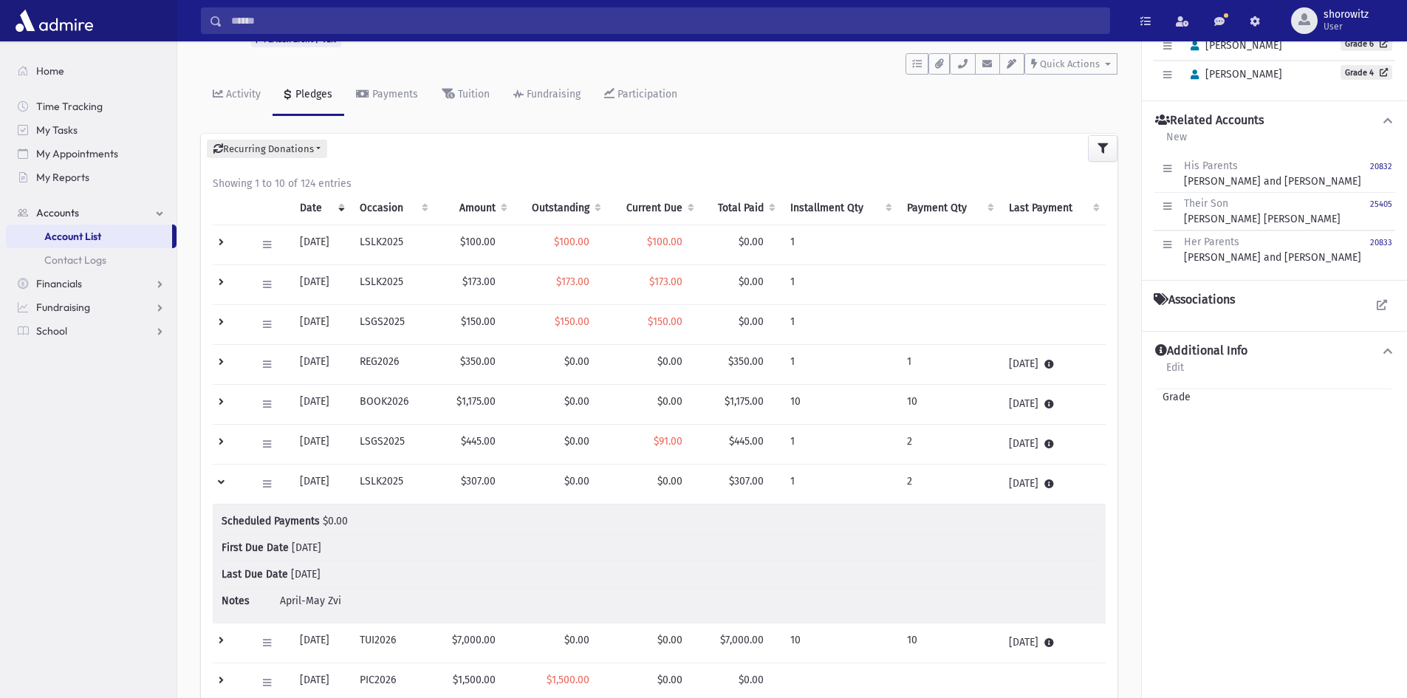
click at [218, 479] on td at bounding box center [230, 485] width 35 height 40
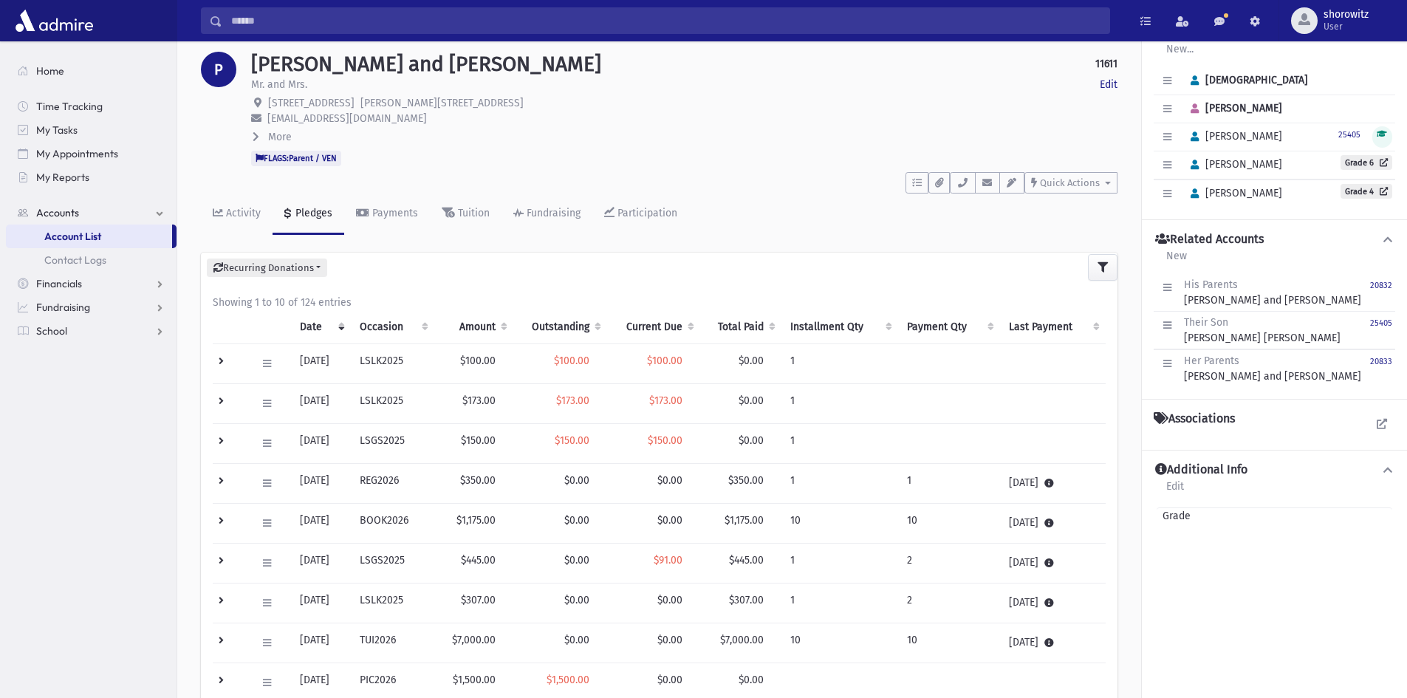
scroll to position [0, 0]
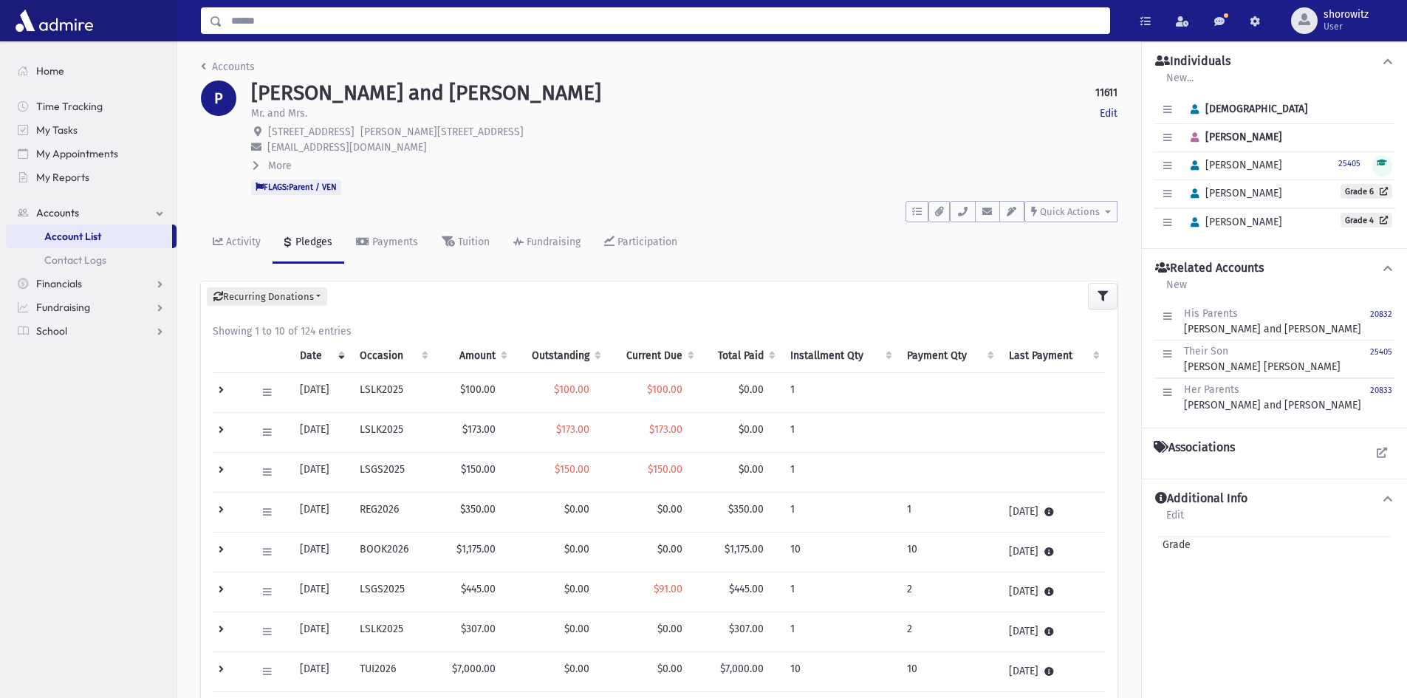
click at [285, 18] on input "Search" at bounding box center [665, 20] width 887 height 27
type input "**********"
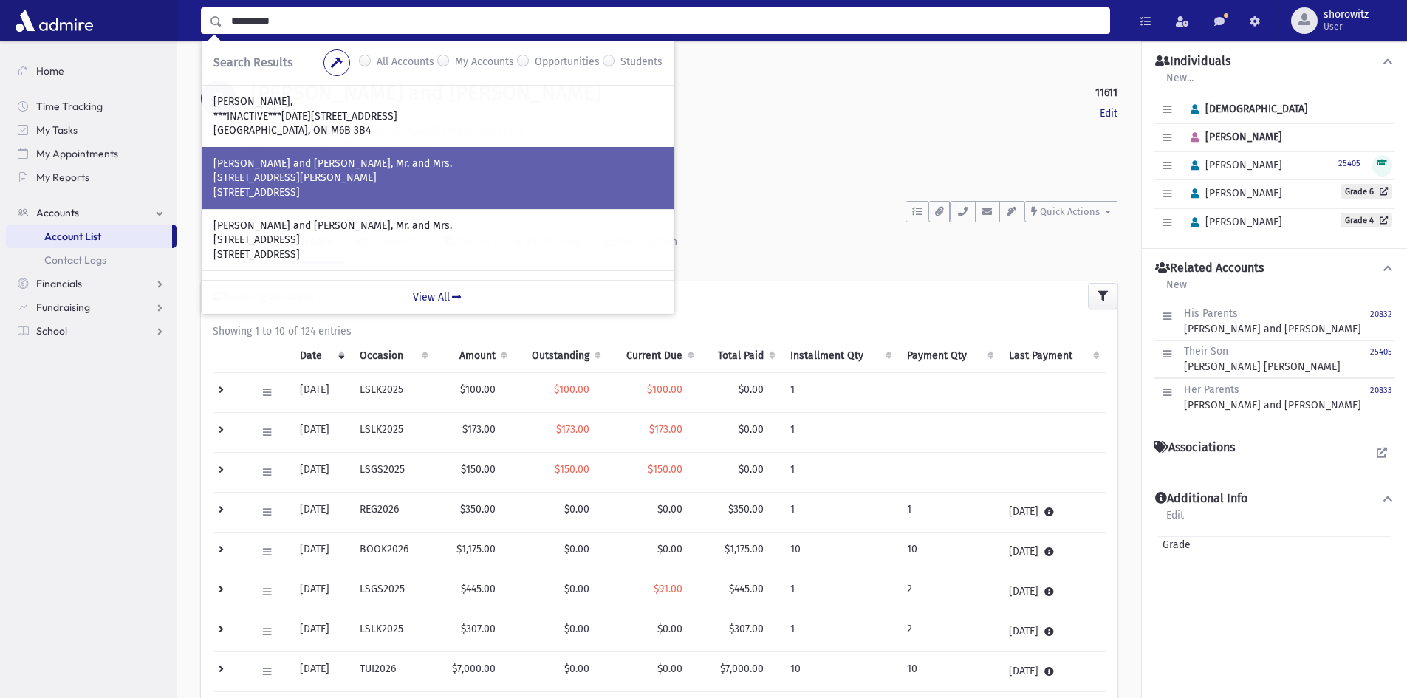
click at [346, 174] on p "60 Covington Road" at bounding box center [438, 178] width 449 height 15
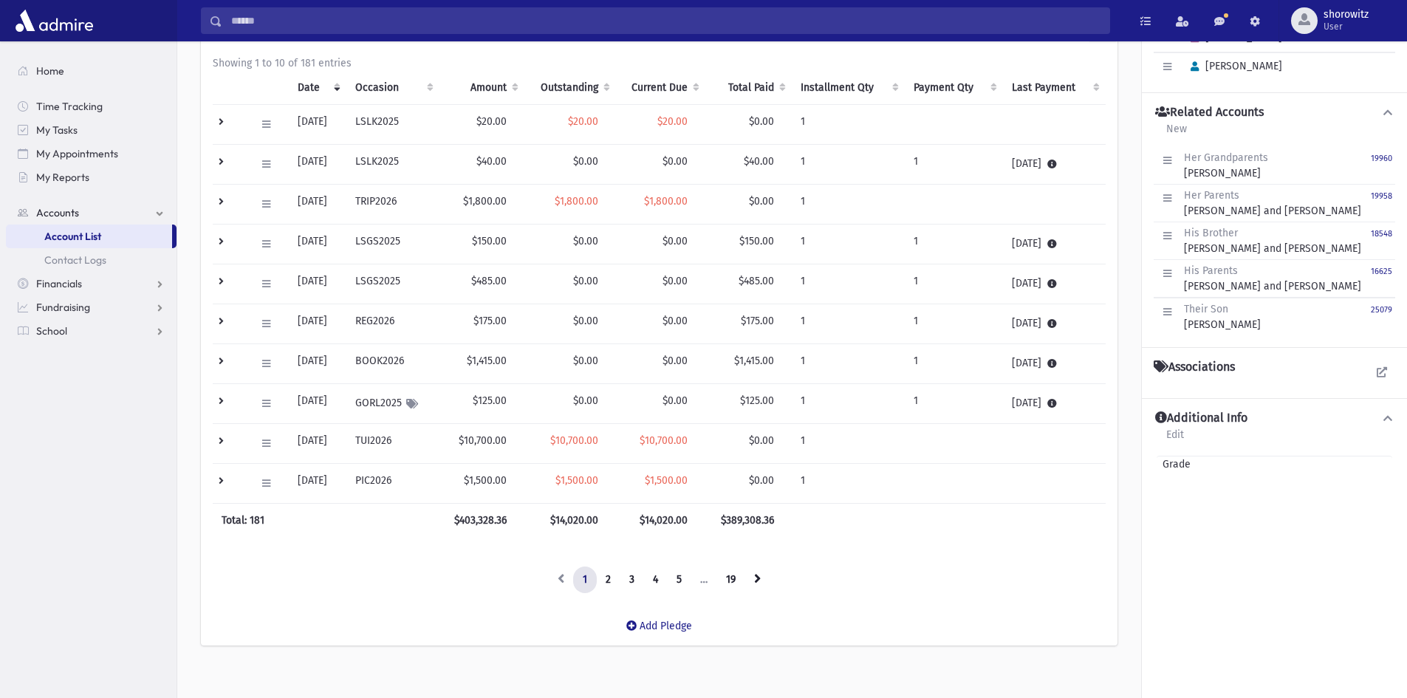
scroll to position [281, 0]
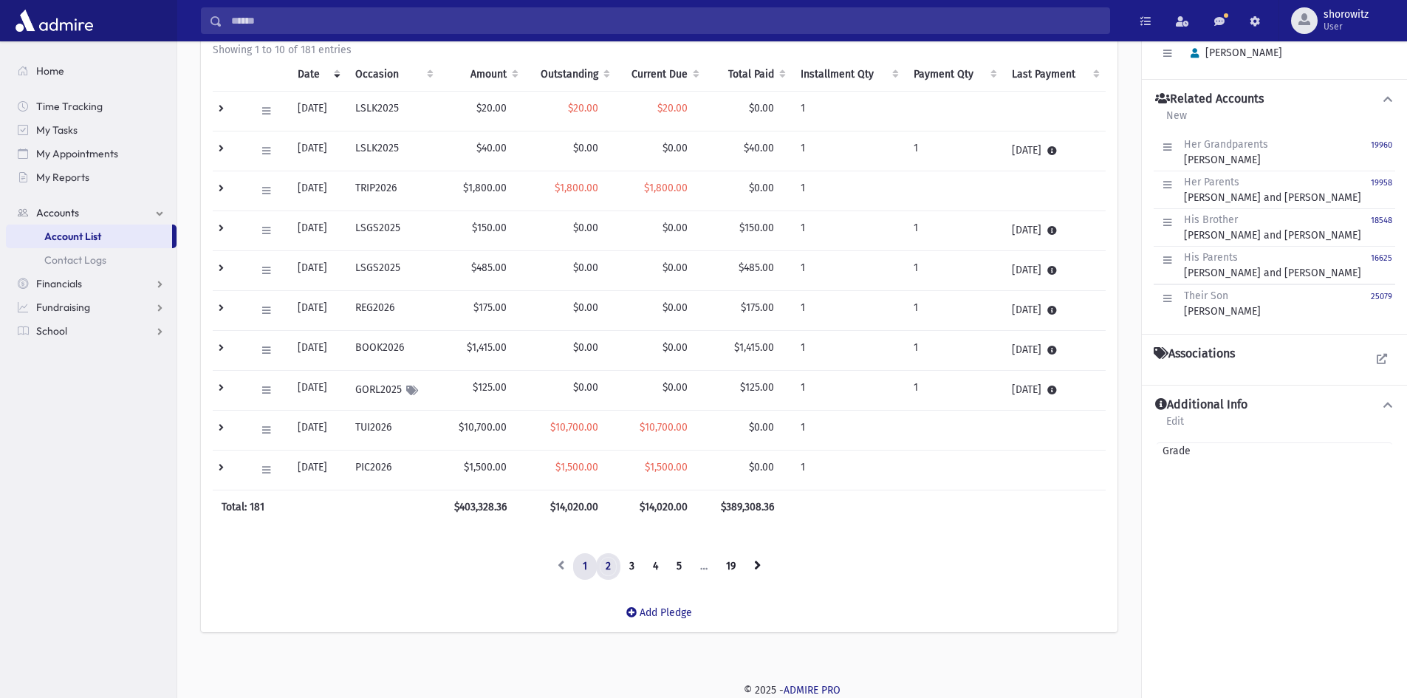
click at [610, 567] on link "2" at bounding box center [608, 566] width 24 height 27
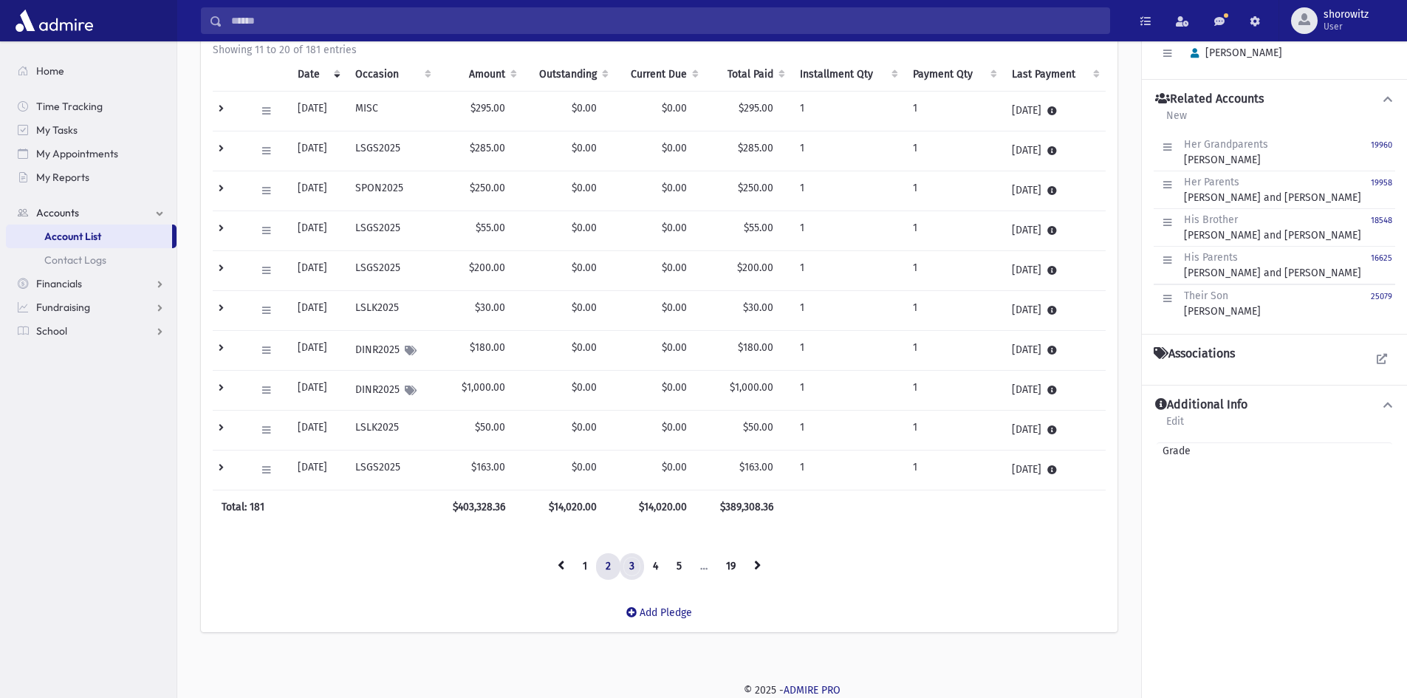
click at [629, 564] on link "3" at bounding box center [632, 566] width 24 height 27
click at [607, 565] on link "2" at bounding box center [608, 566] width 24 height 27
click at [590, 567] on link "1" at bounding box center [585, 566] width 24 height 27
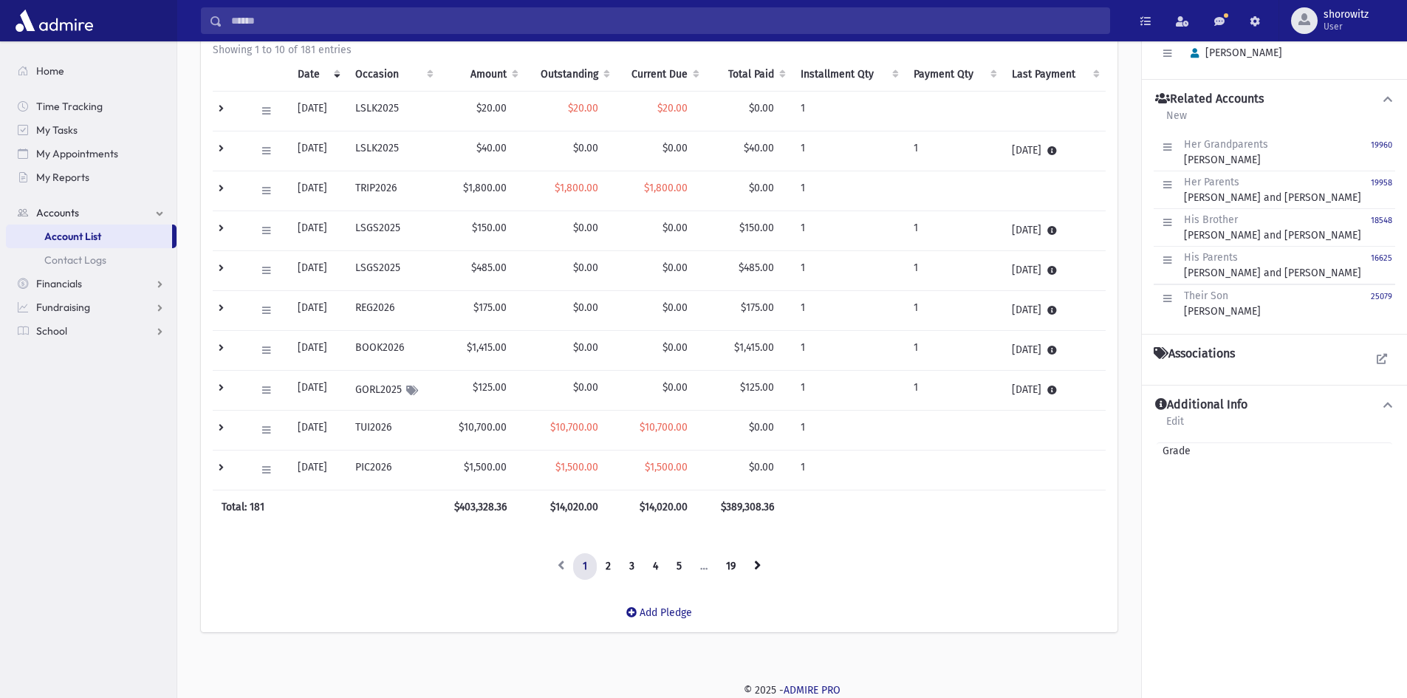
click at [223, 109] on td at bounding box center [230, 112] width 34 height 40
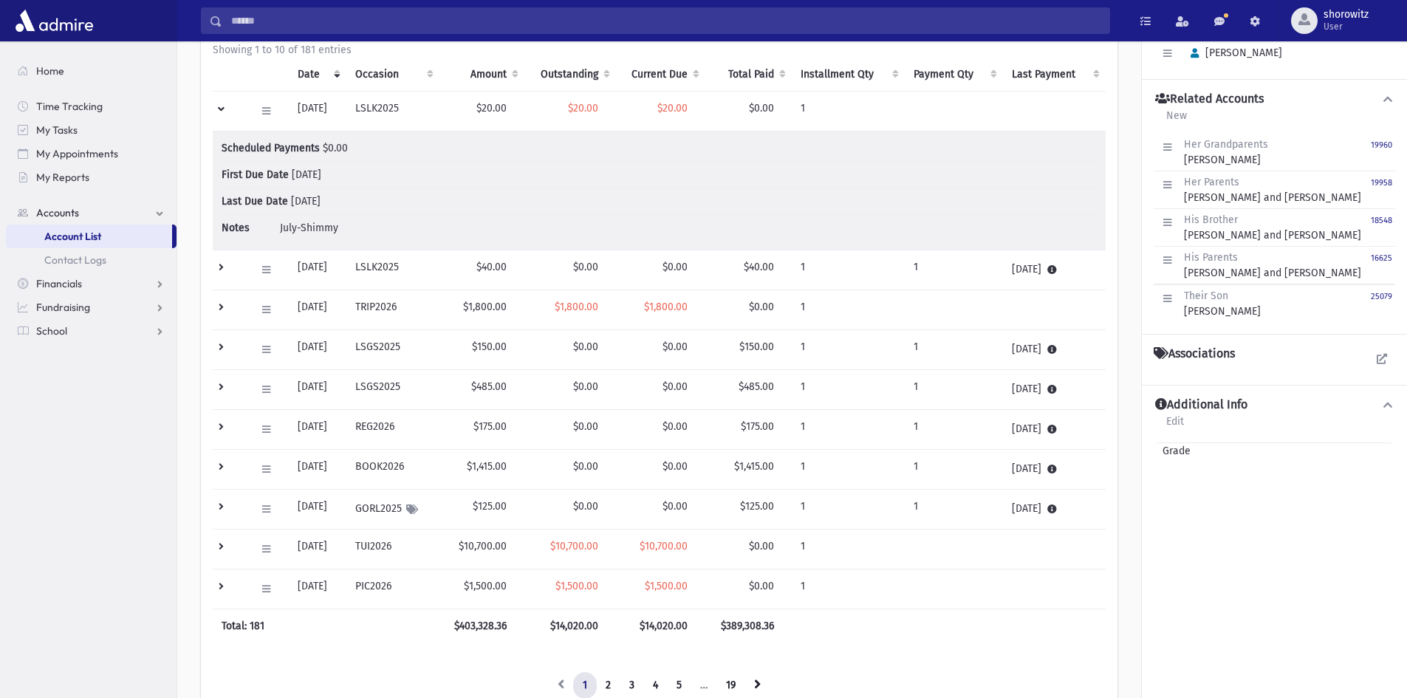
drag, startPoint x: 222, startPoint y: 110, endPoint x: 236, endPoint y: 112, distance: 14.1
click at [224, 112] on td at bounding box center [230, 112] width 34 height 40
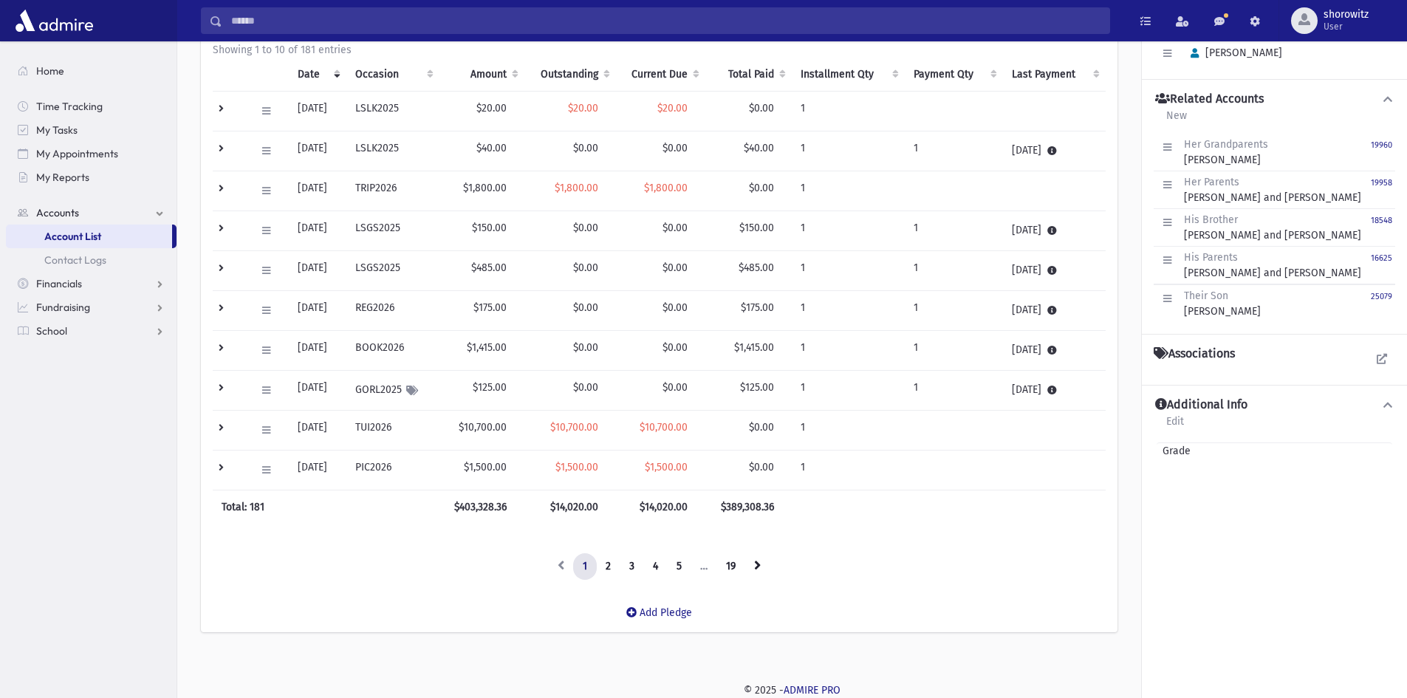
click at [222, 107] on td at bounding box center [230, 112] width 34 height 40
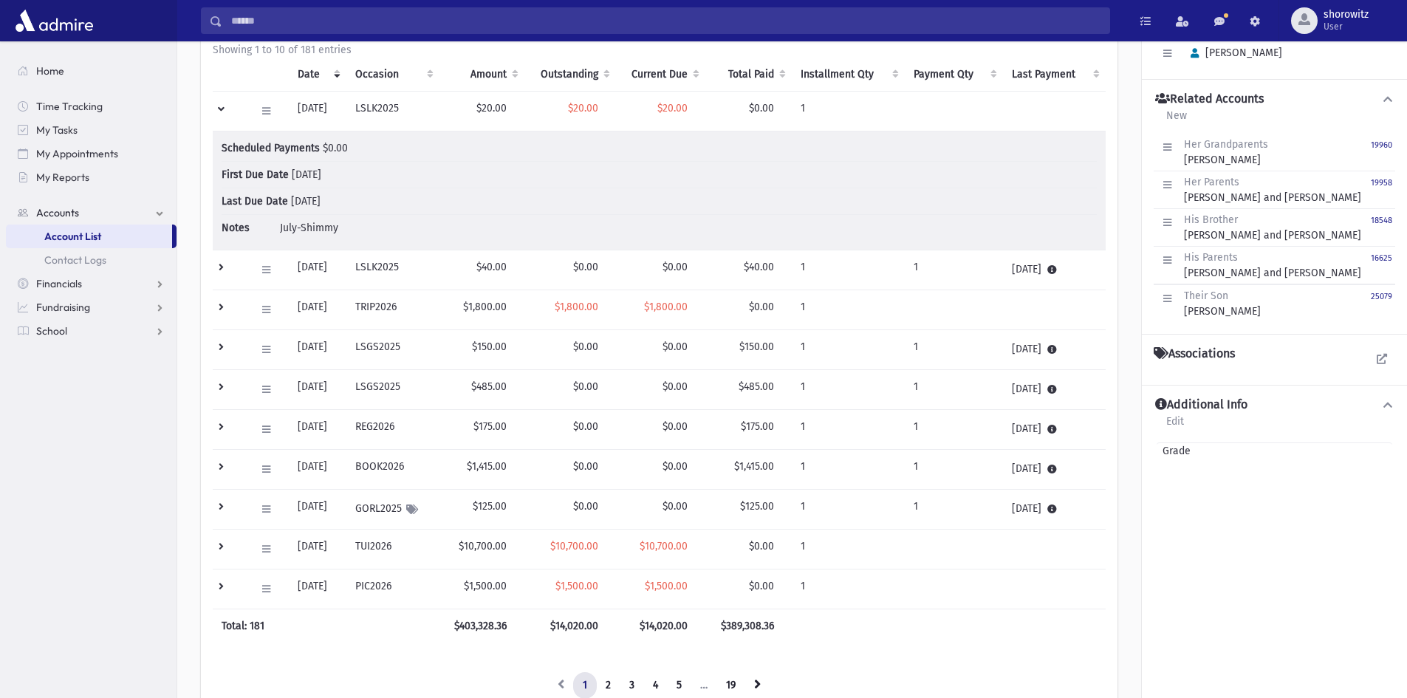
click at [225, 109] on td at bounding box center [230, 112] width 34 height 40
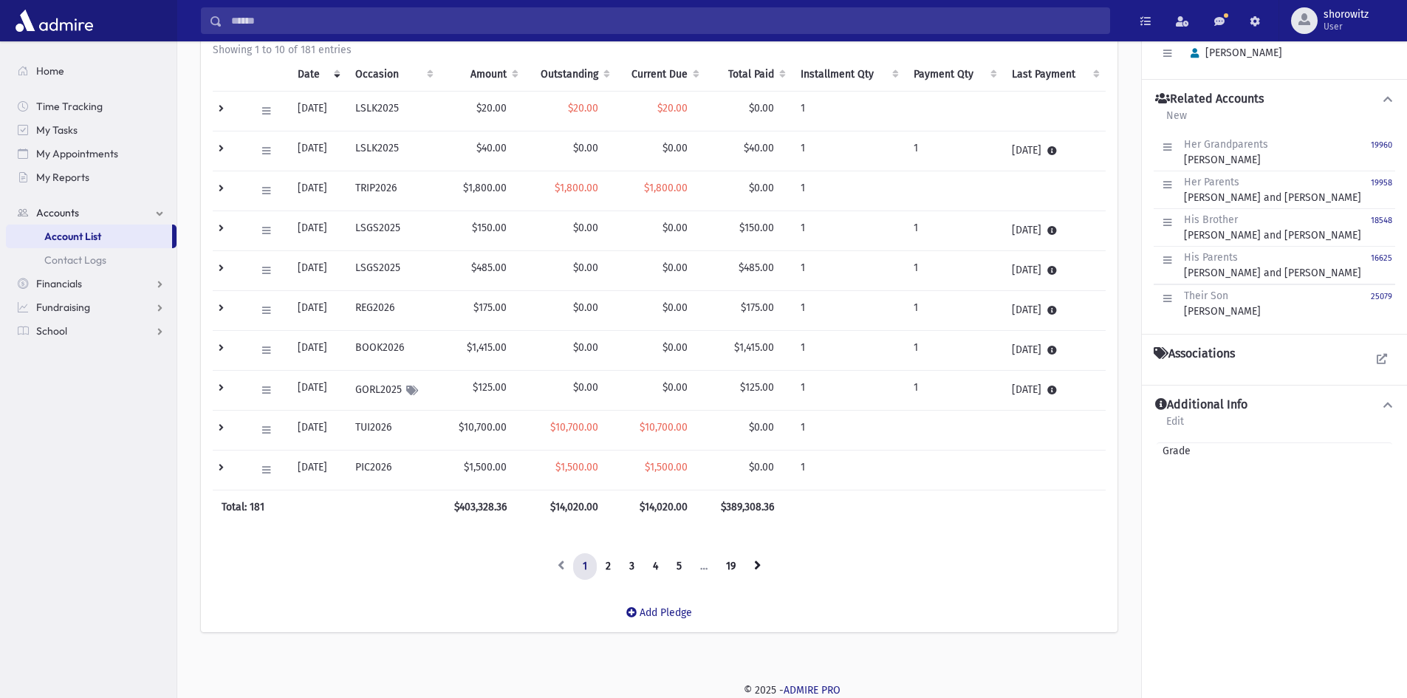
click at [219, 426] on td at bounding box center [230, 431] width 34 height 40
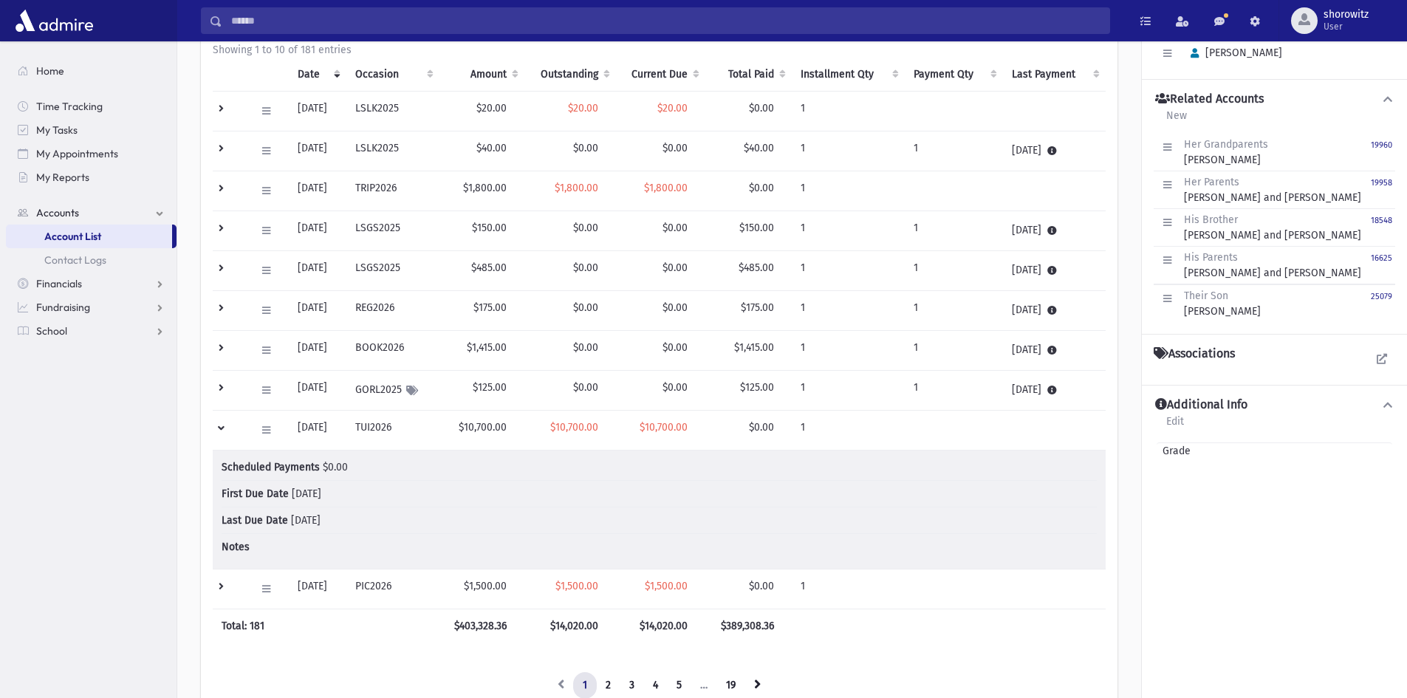
click at [219, 426] on td at bounding box center [230, 431] width 34 height 40
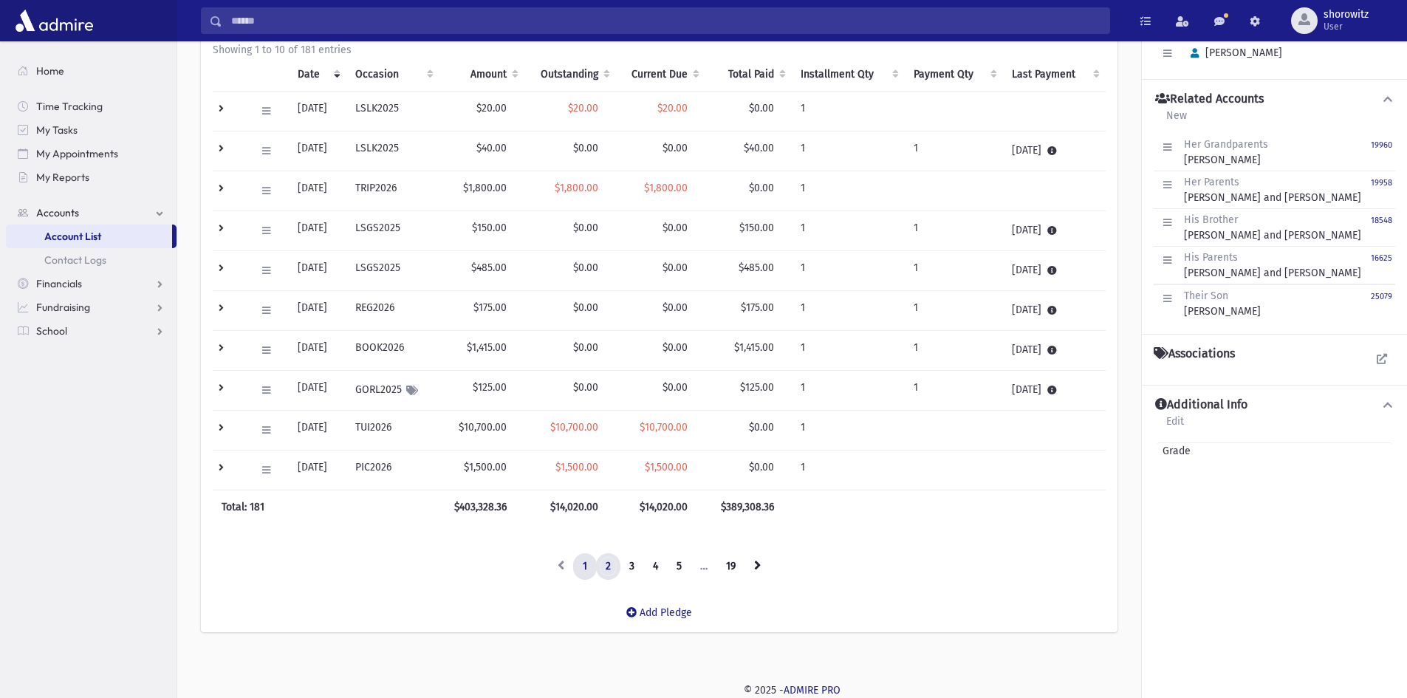
click at [614, 561] on link "2" at bounding box center [608, 566] width 24 height 27
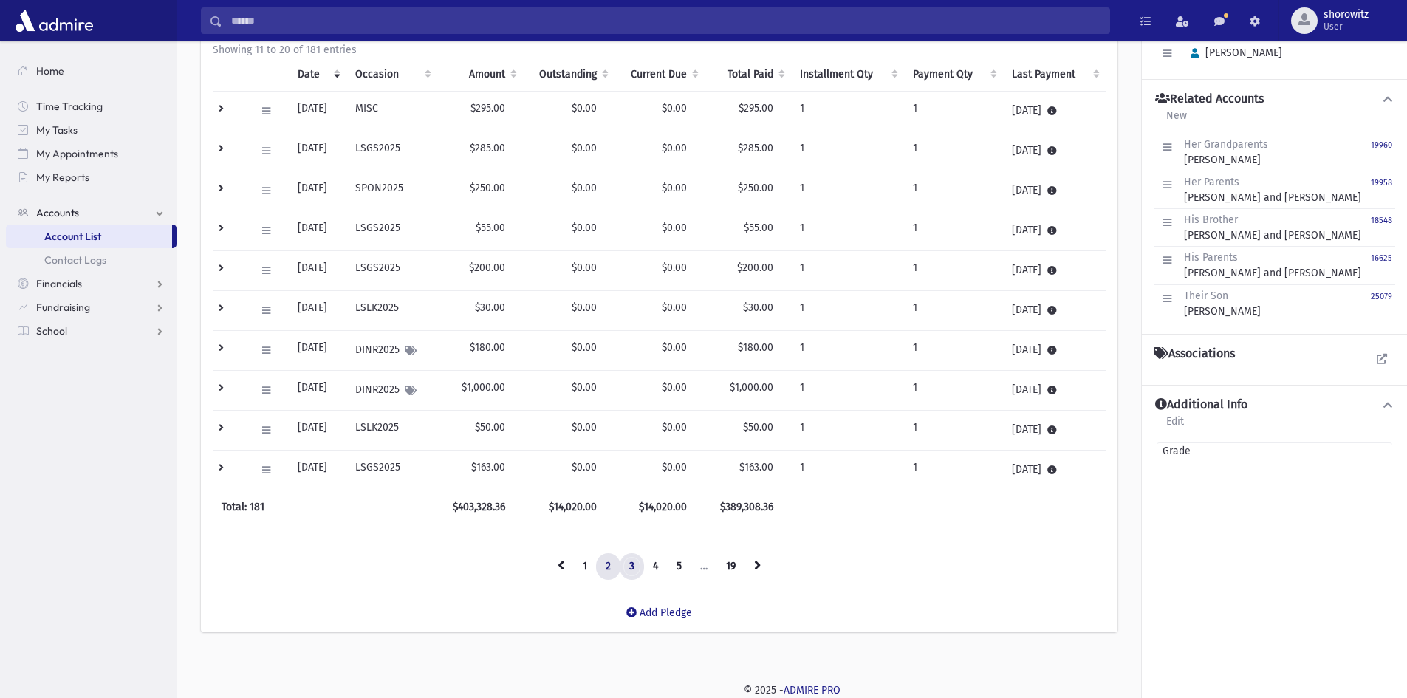
click at [635, 565] on link "3" at bounding box center [632, 566] width 24 height 27
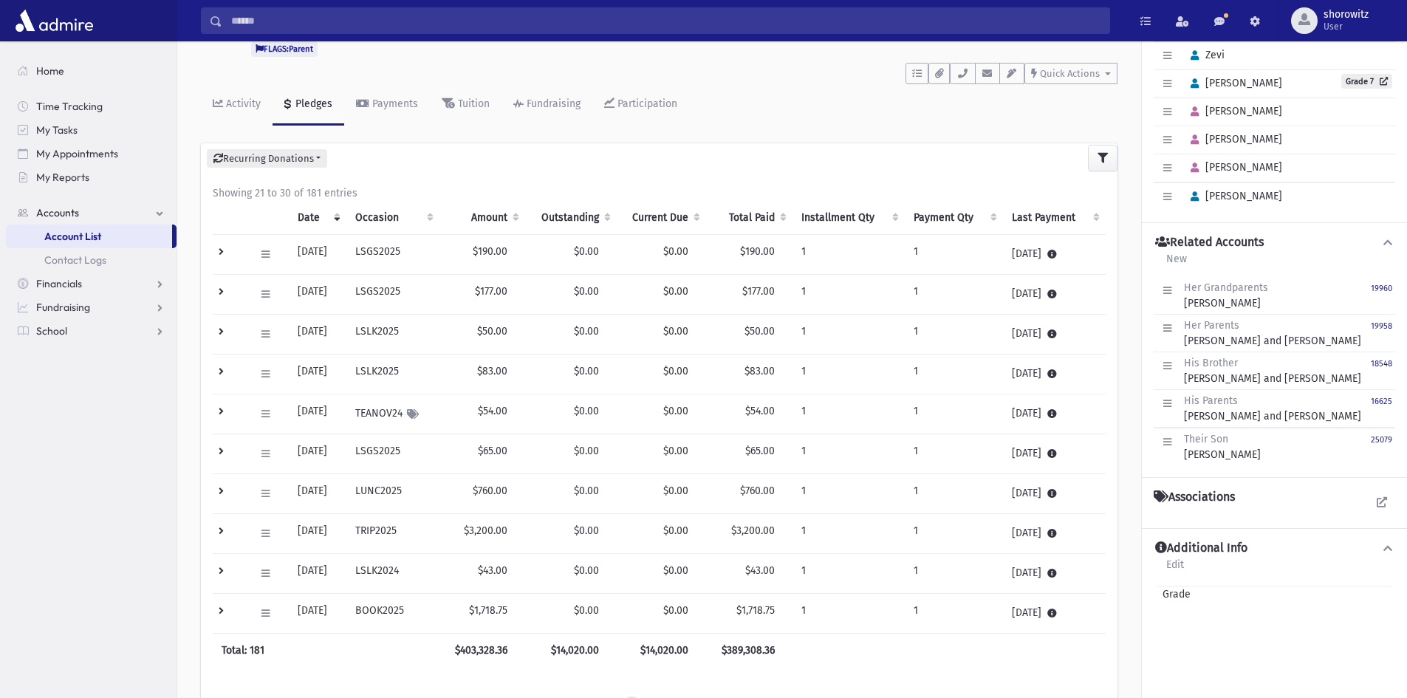
scroll to position [208, 0]
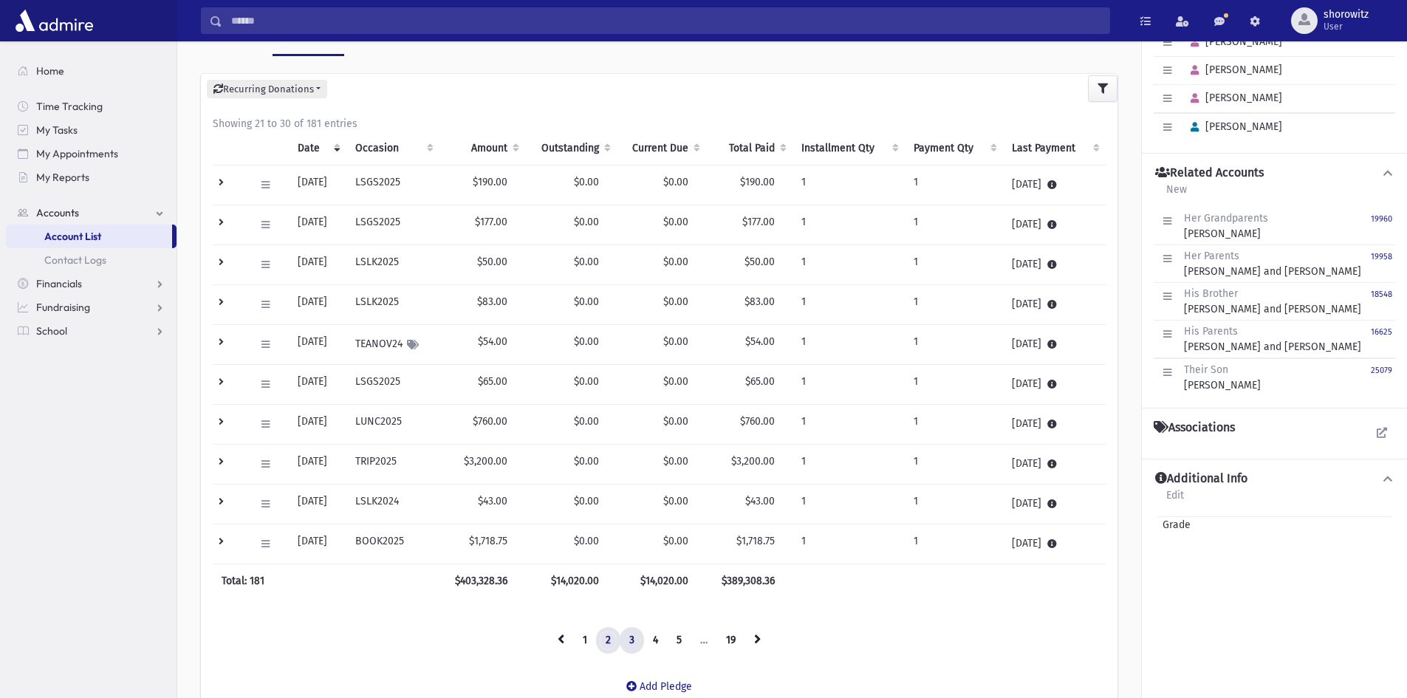
click at [611, 639] on link "2" at bounding box center [608, 640] width 24 height 27
click at [585, 644] on link "1" at bounding box center [585, 640] width 24 height 27
